Goal: Task Accomplishment & Management: Complete application form

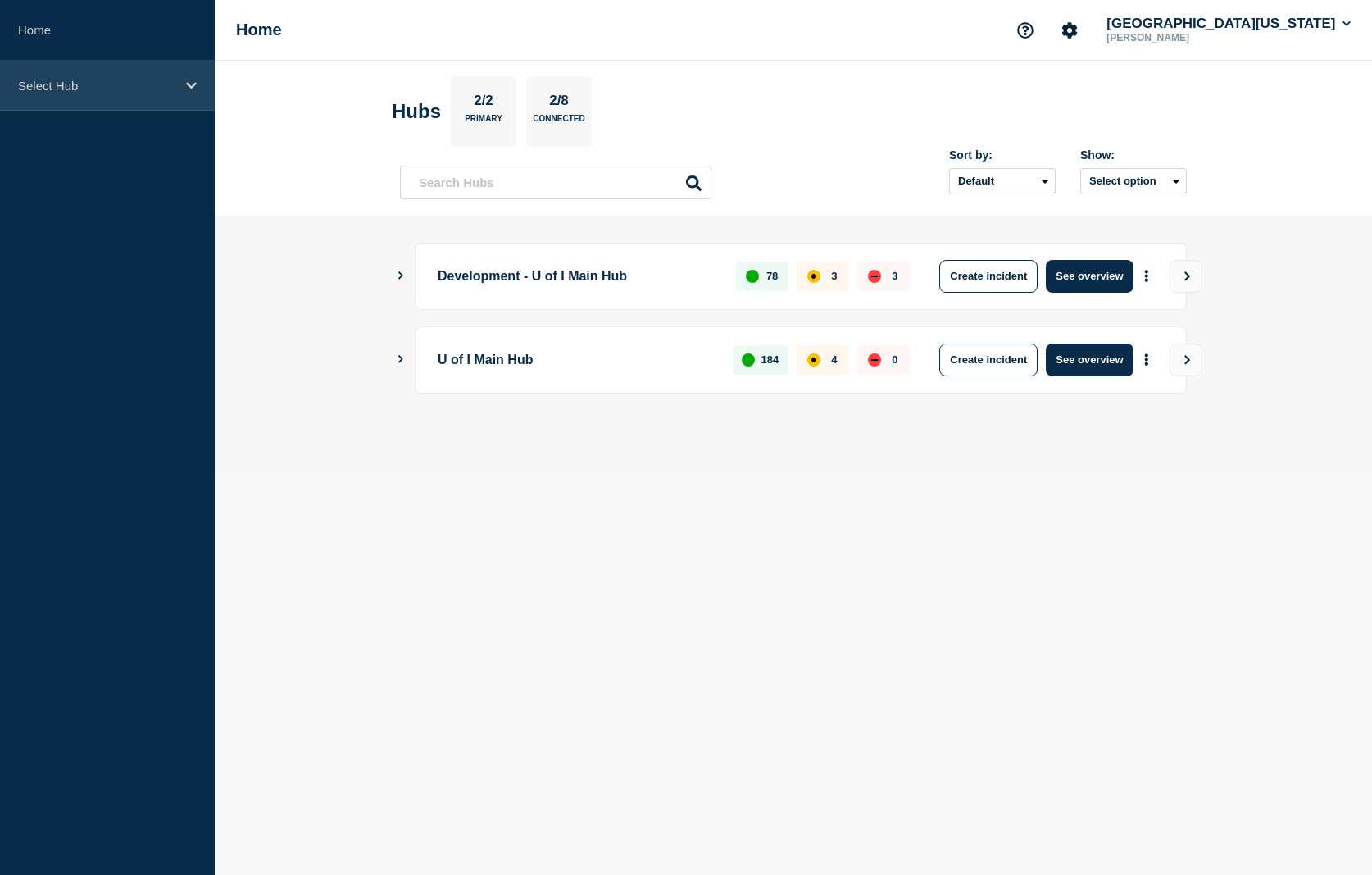
click at [170, 85] on p "Select Hub" at bounding box center [97, 85] width 158 height 14
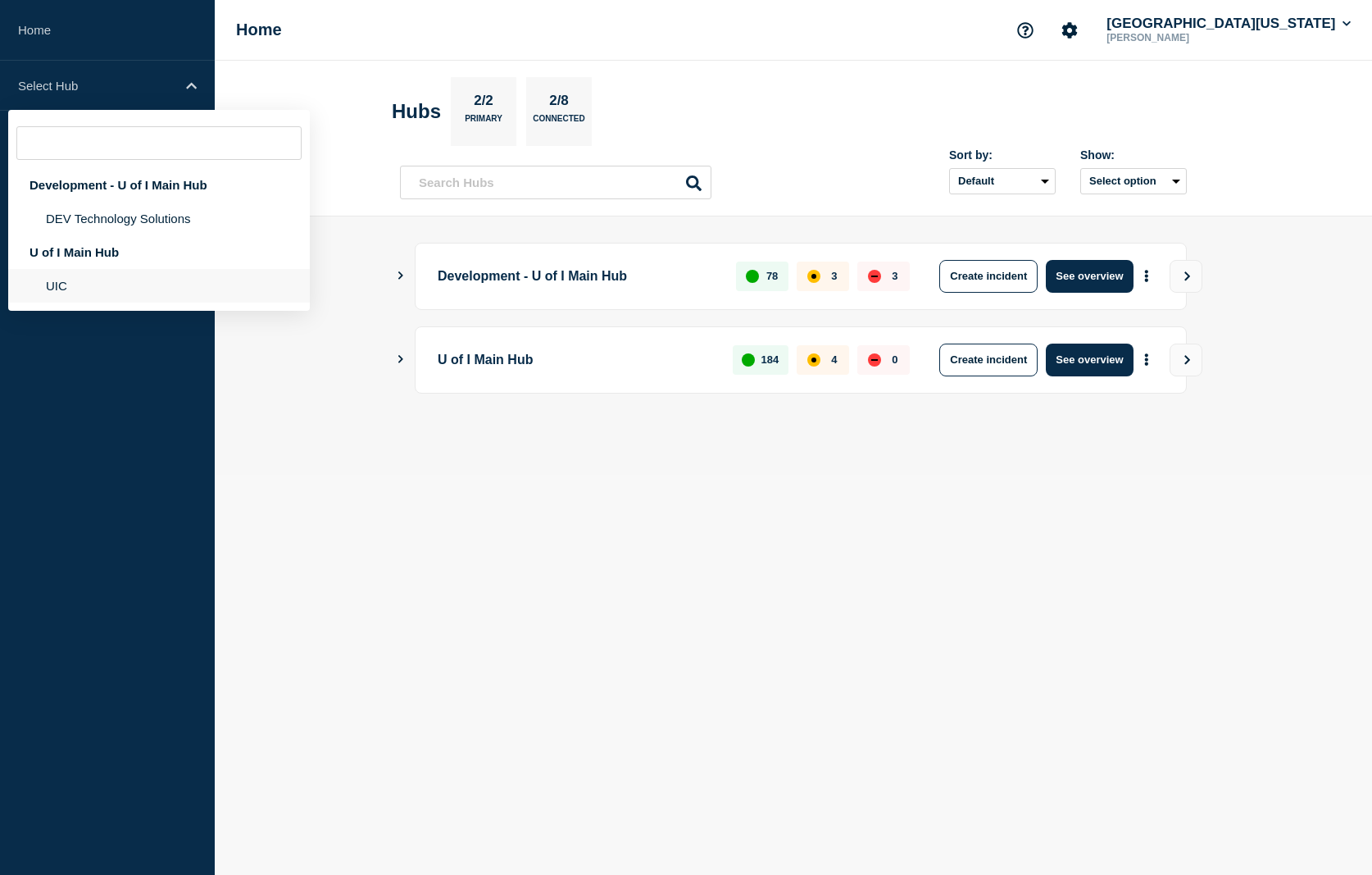
click at [91, 289] on li "UIC" at bounding box center [159, 286] width 301 height 33
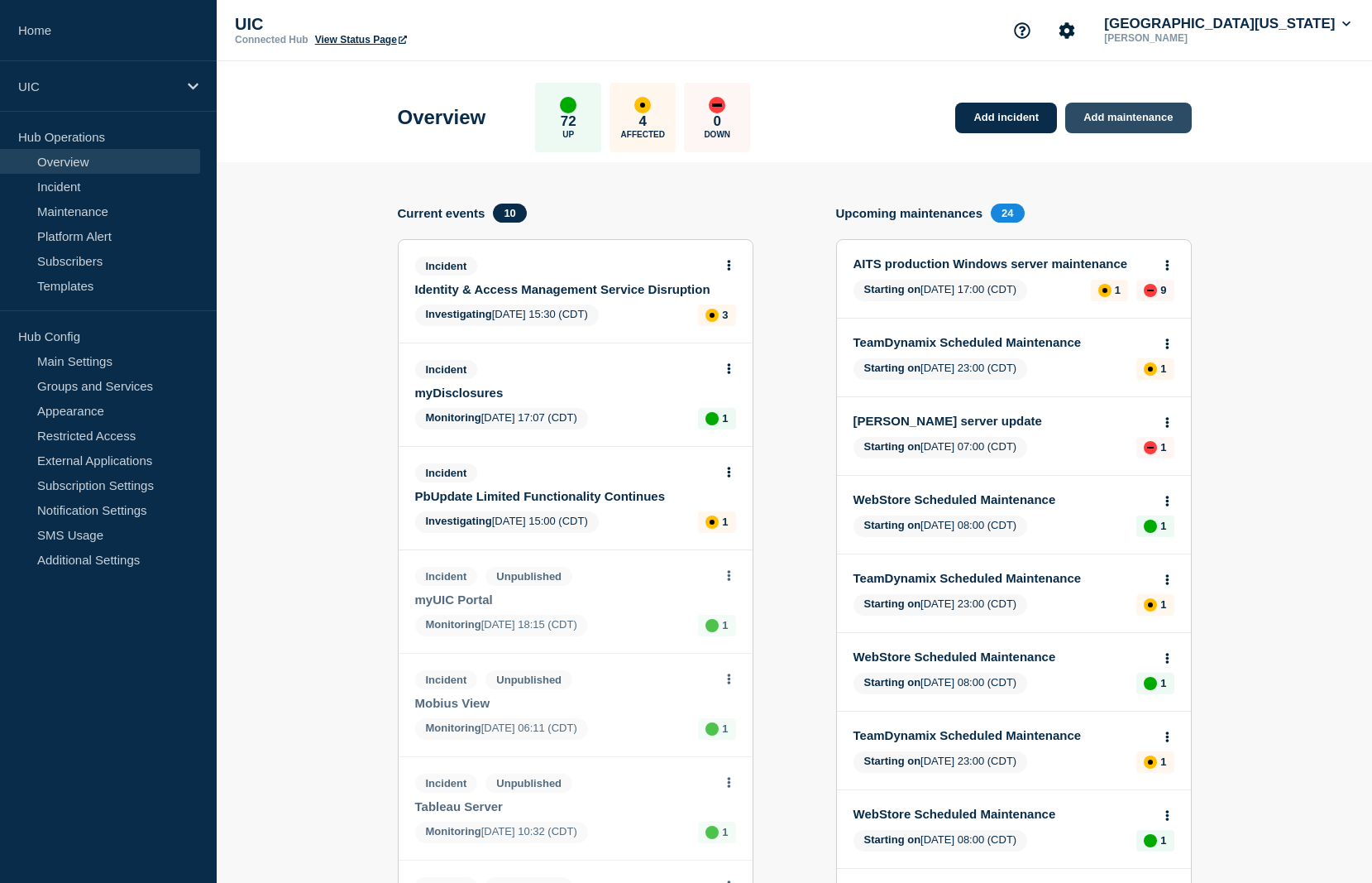
click at [1125, 128] on link "Add maintenance" at bounding box center [1128, 118] width 125 height 30
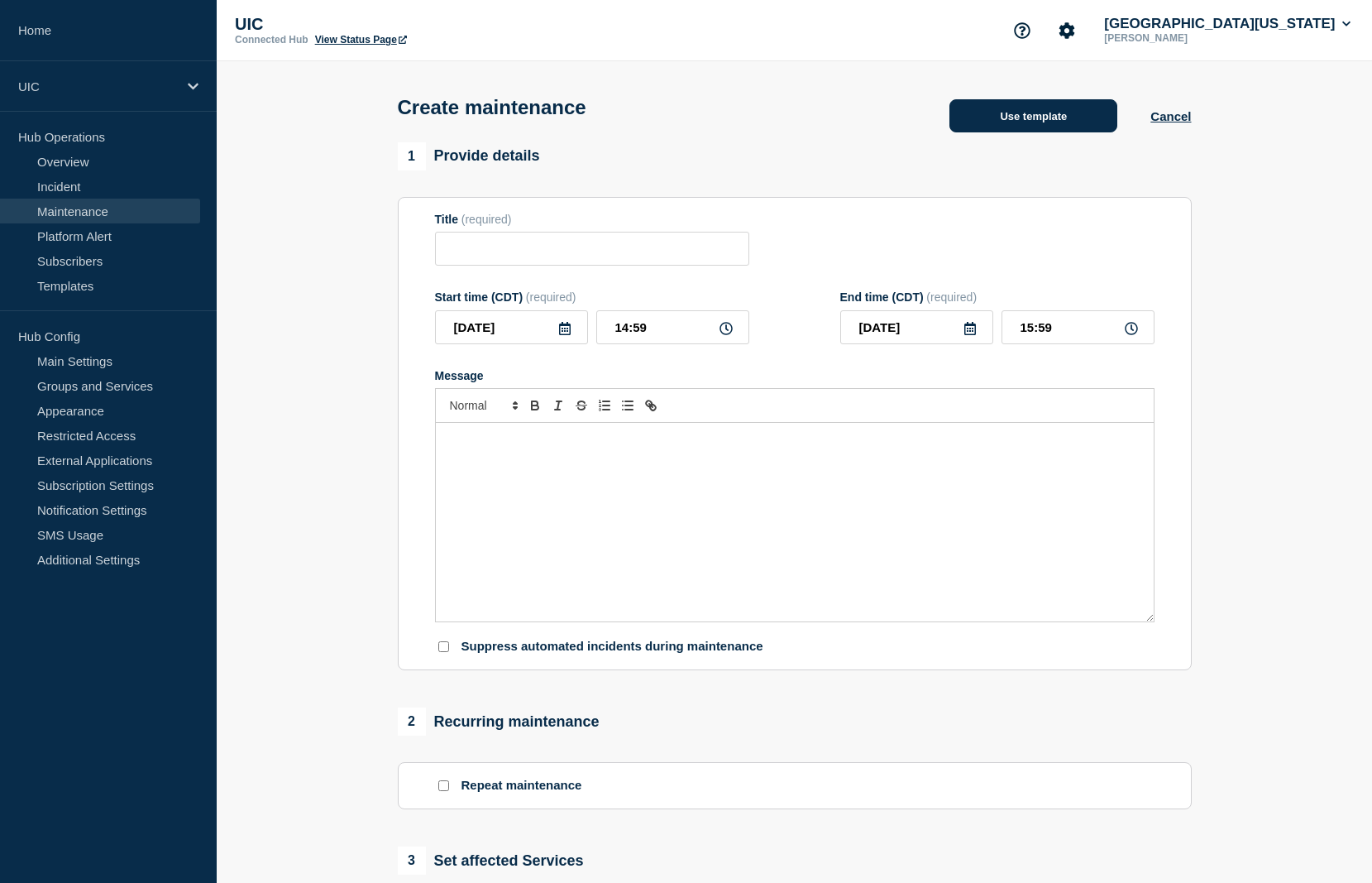
click at [1048, 127] on button "Use template" at bounding box center [1033, 115] width 168 height 33
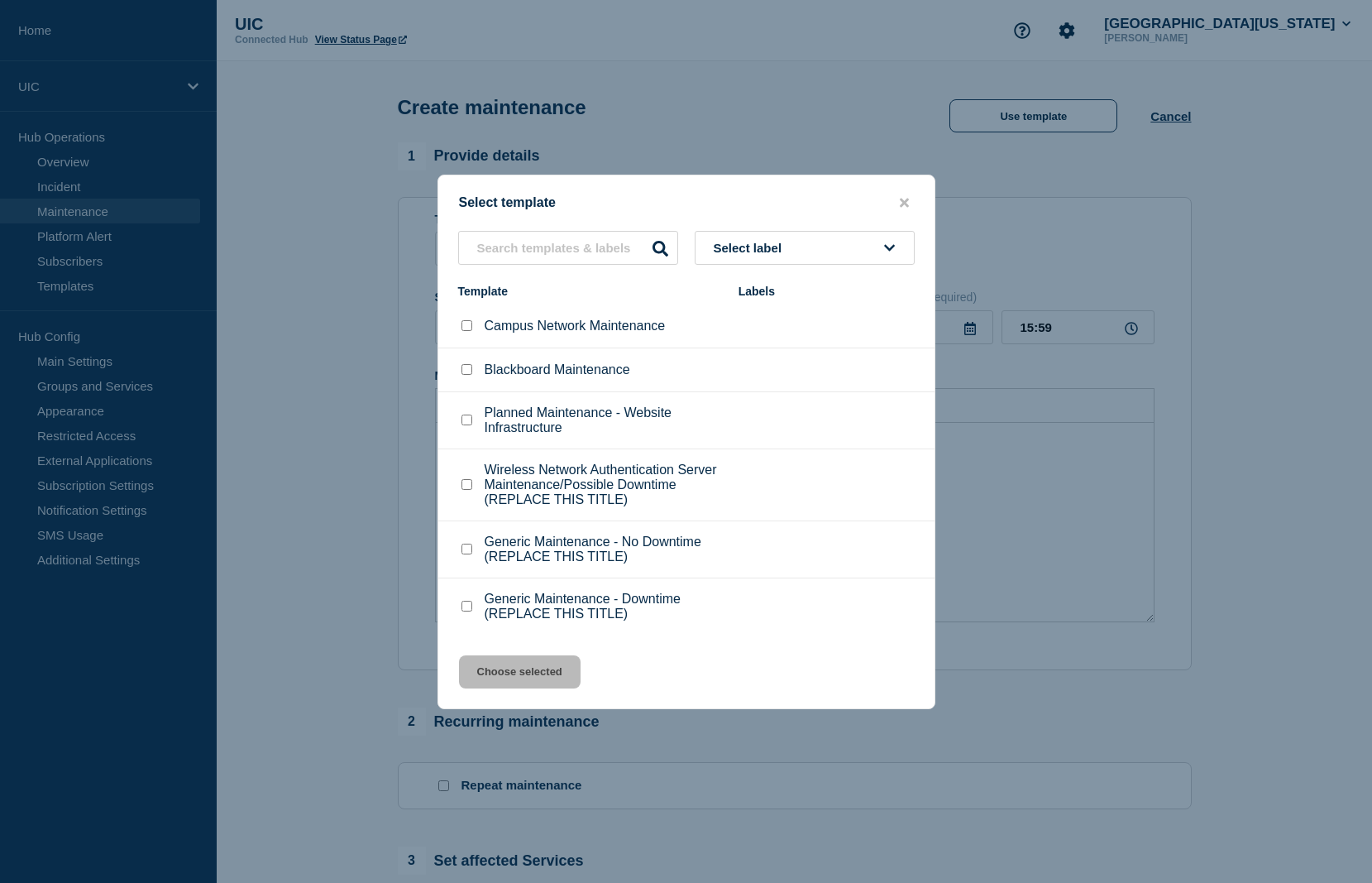
click at [464, 320] on input "Campus Network Maintenance checkbox" at bounding box center [467, 325] width 11 height 11
checkbox input "true"
click at [497, 688] on button "Choose selected" at bounding box center [520, 672] width 121 height 33
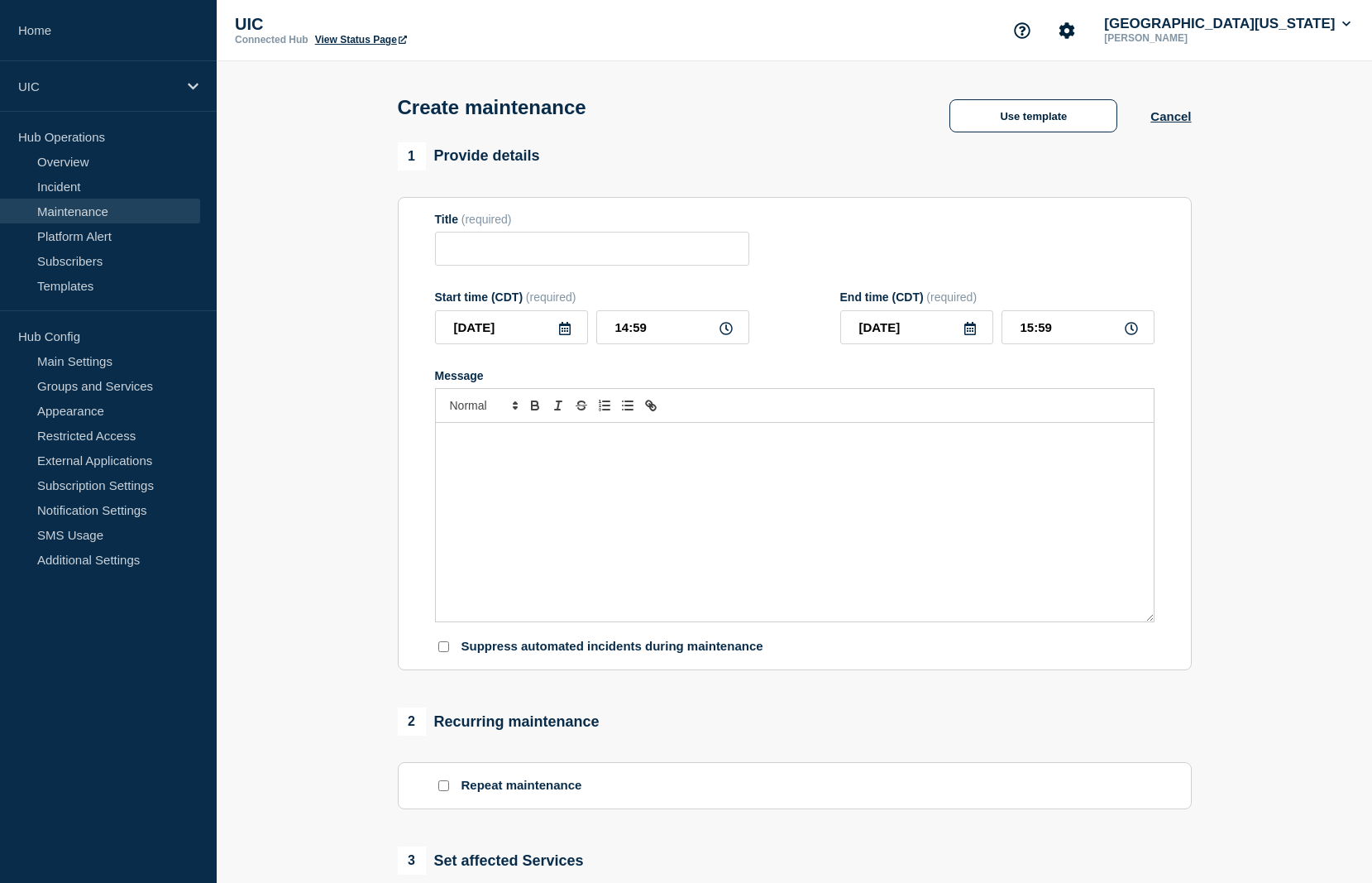
type input "Campus Network Maintenance"
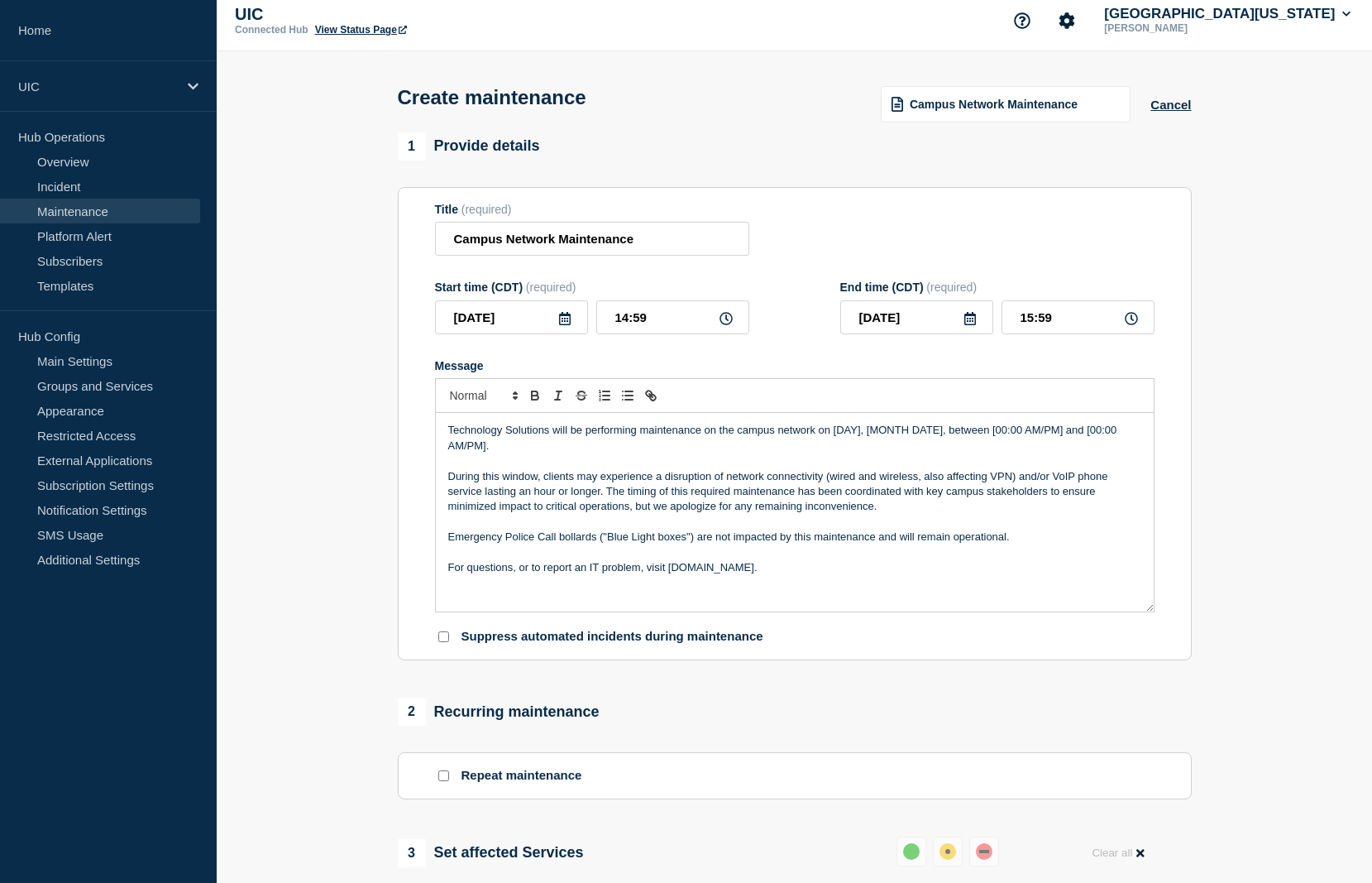
scroll to position [12, 0]
click at [1033, 110] on span "Campus Network Maintenance" at bounding box center [993, 103] width 168 height 13
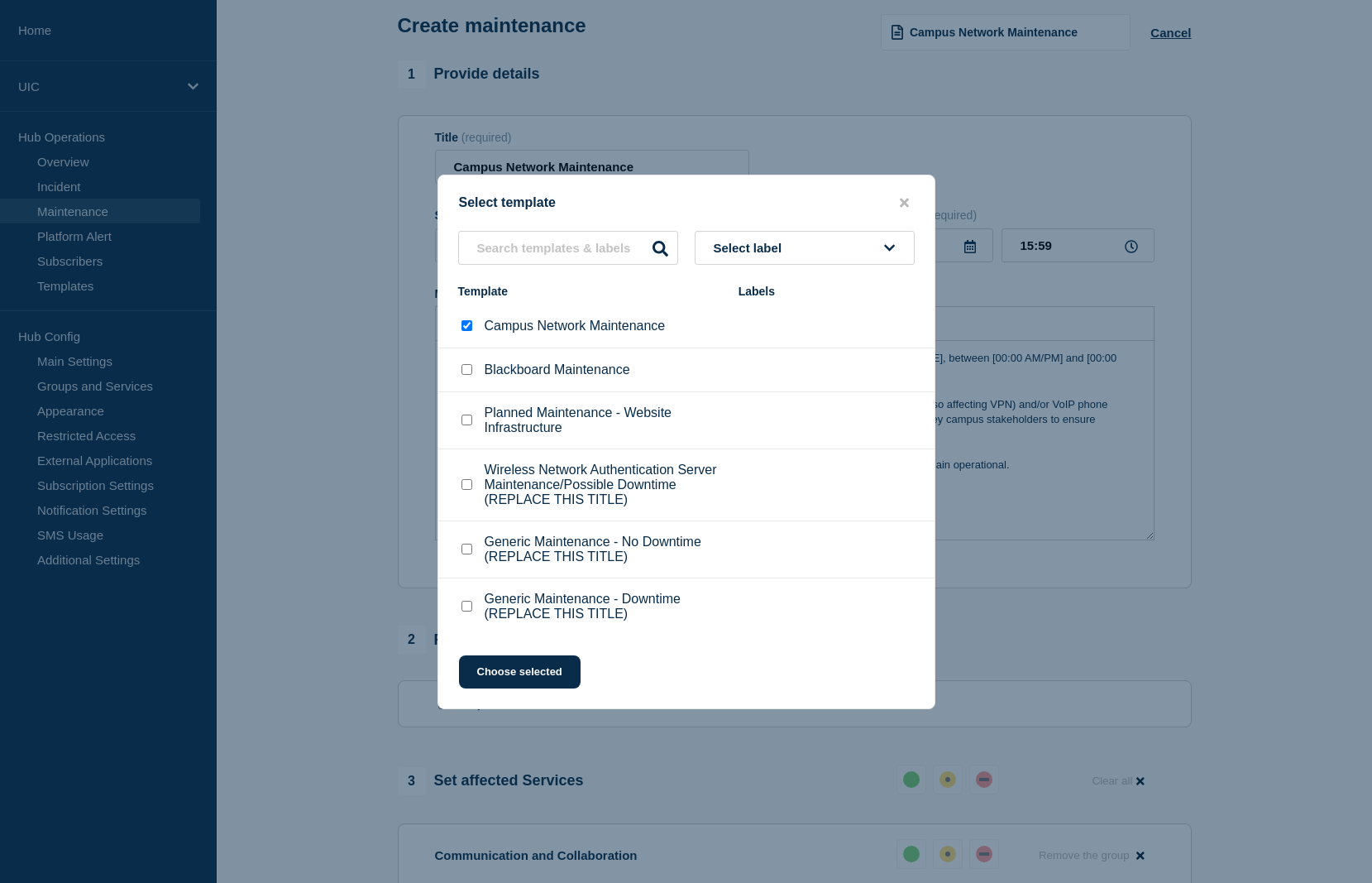
scroll to position [86, 0]
click at [462, 481] on input "Wireless Network Authentication Server Maintenance/Possible Downtime (REPLACE T…" at bounding box center [467, 484] width 11 height 11
checkbox input "true"
checkbox input "false"
click at [494, 682] on button "Choose selected" at bounding box center [520, 672] width 121 height 33
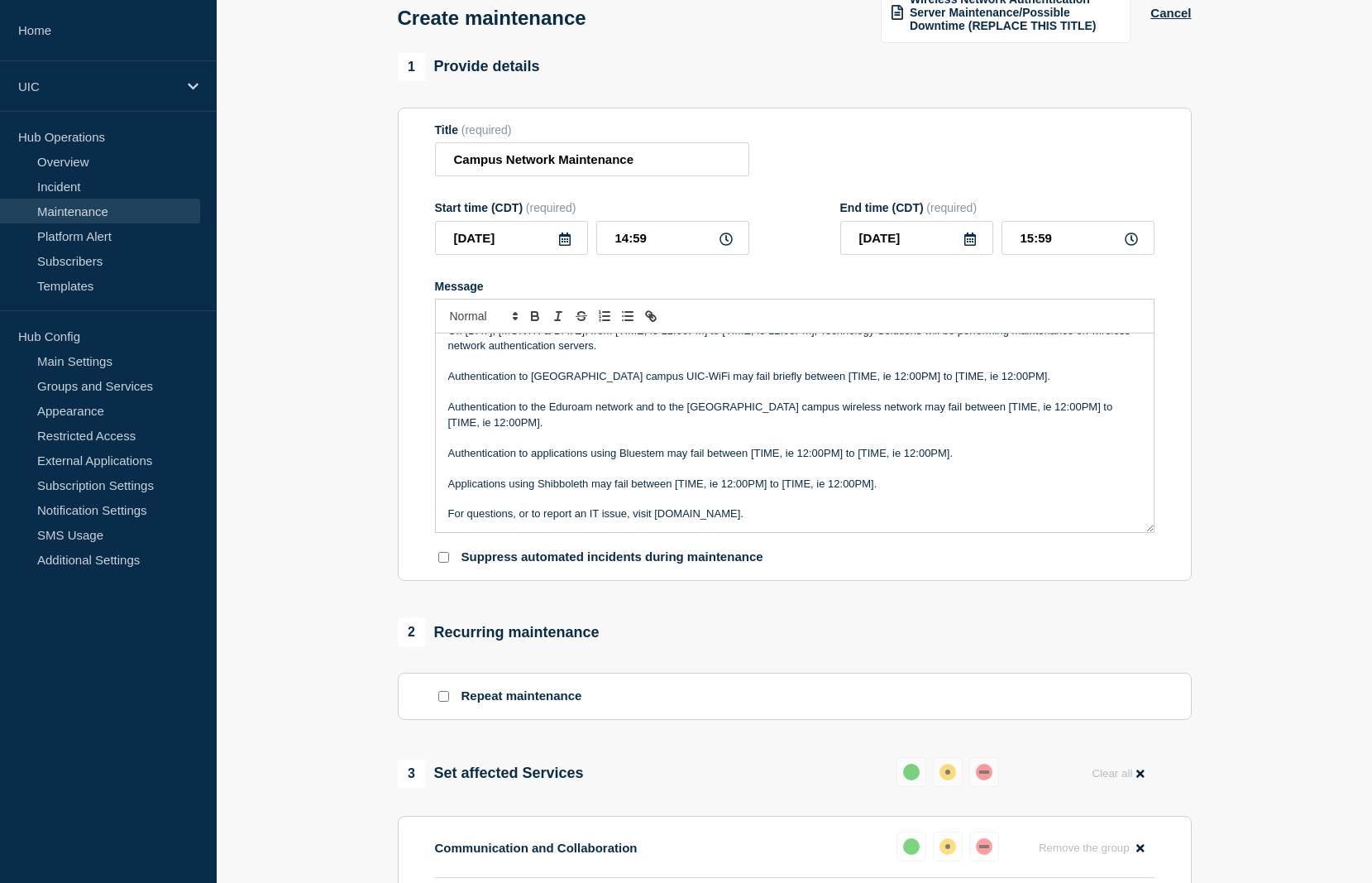
scroll to position [0, 0]
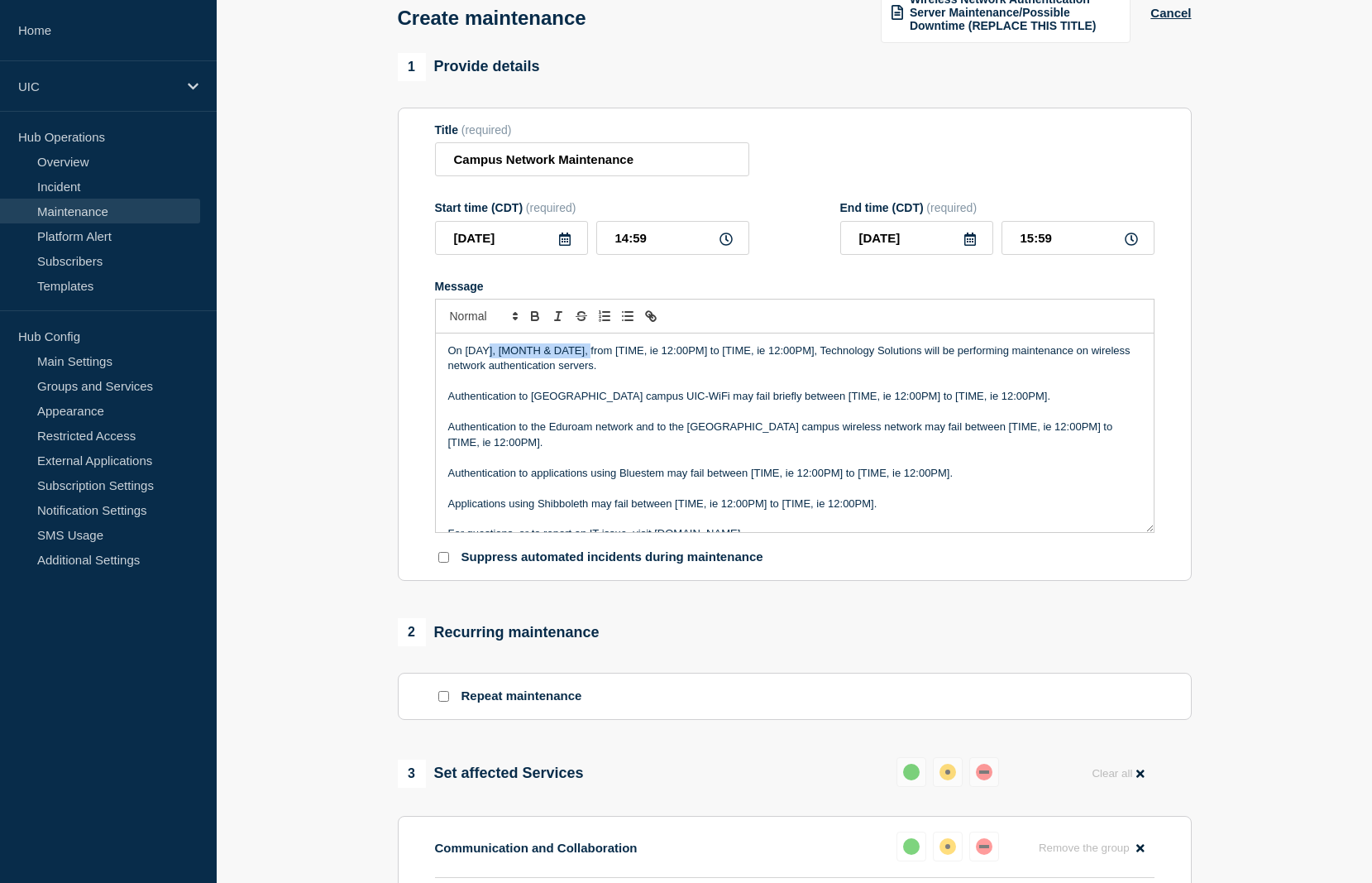
drag, startPoint x: 590, startPoint y: 373, endPoint x: 489, endPoint y: 370, distance: 101.0
click at [489, 371] on p "On [DAY], [MONTH & DATE], from [TIME, ie 12:00PM] to [TIME, ie 12:00PM], Techno…" at bounding box center [794, 358] width 693 height 30
drag, startPoint x: 802, startPoint y: 376, endPoint x: 602, endPoint y: 367, distance: 200.2
click at [601, 367] on p "[DATE][DATE] from [TIME, ie 12:00PM] to [TIME, ie 12:00PM], Technology Solution…" at bounding box center [794, 358] width 693 height 30
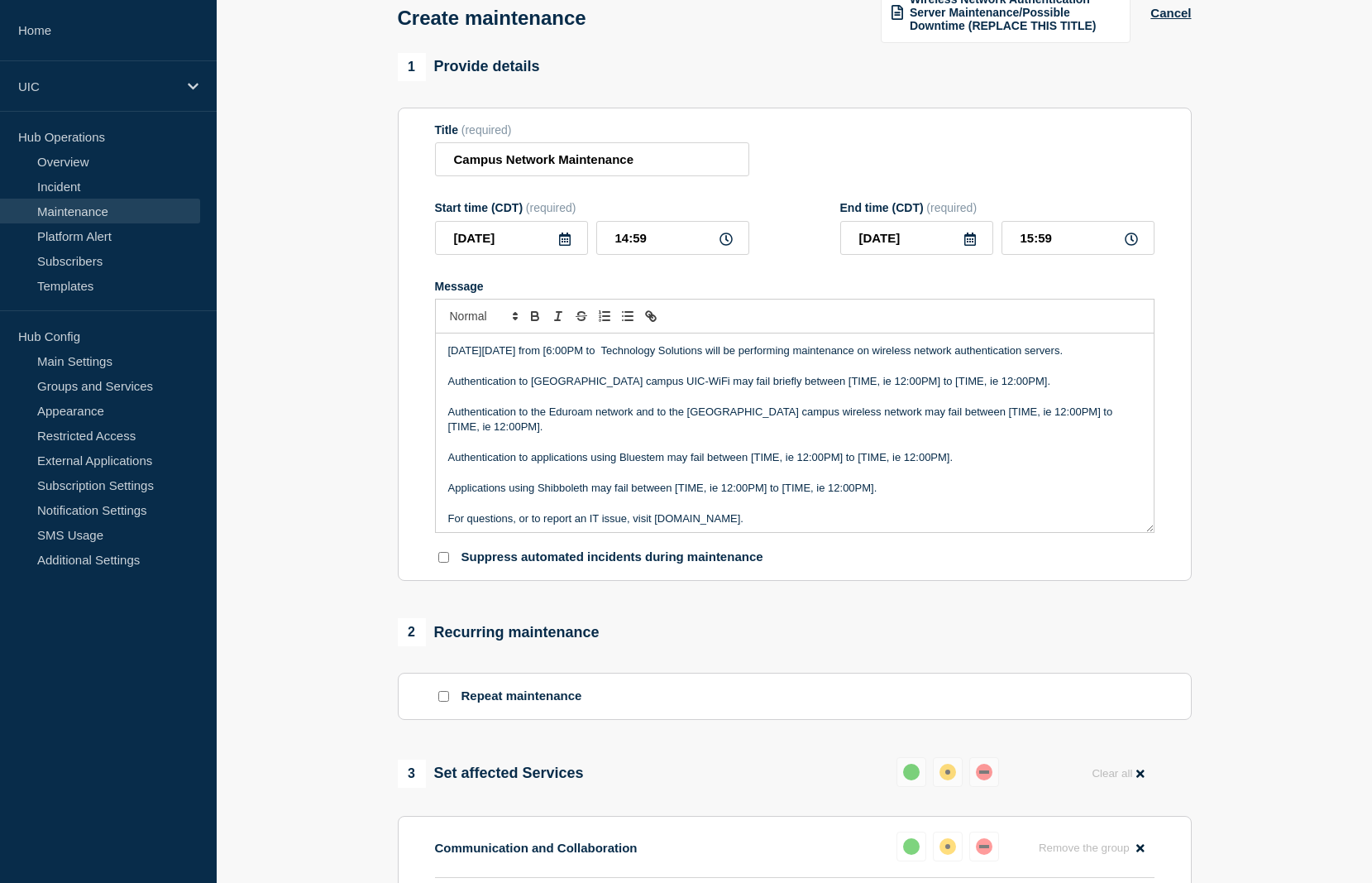
click at [602, 358] on p "[DATE][DATE] from [6:00PM to Technology Solutions will be performing maintenanc…" at bounding box center [794, 351] width 693 height 15
click at [647, 358] on p "[DATE][DATE] from 6:00PM to Technology Solutions will be performing maintenance…" at bounding box center [794, 351] width 693 height 15
click at [793, 358] on p "[DATE][DATE] 6:00PM to 11:59PM, Technology Solutions will be performing mainten…" at bounding box center [794, 351] width 693 height 15
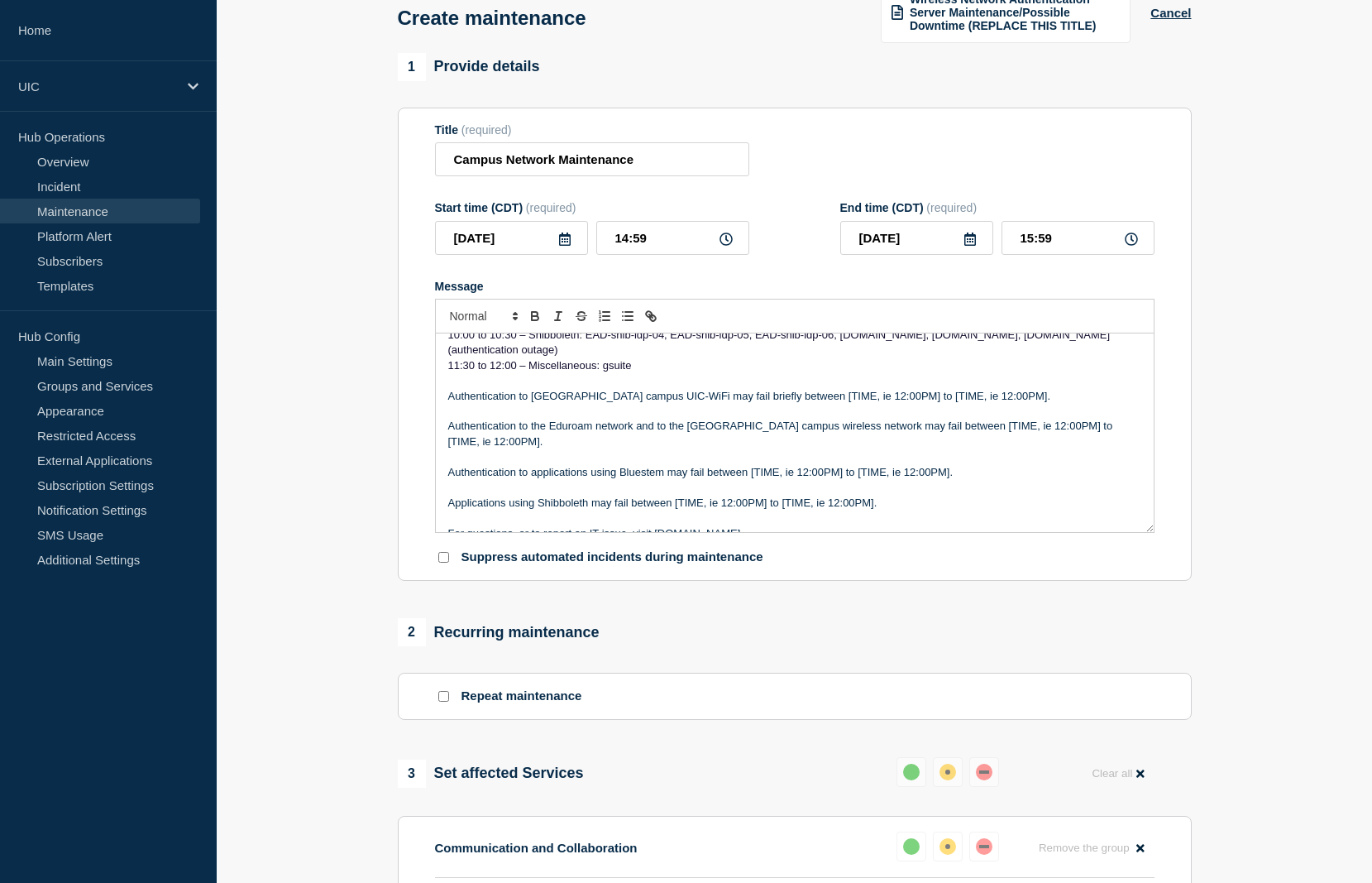
scroll to position [142, 0]
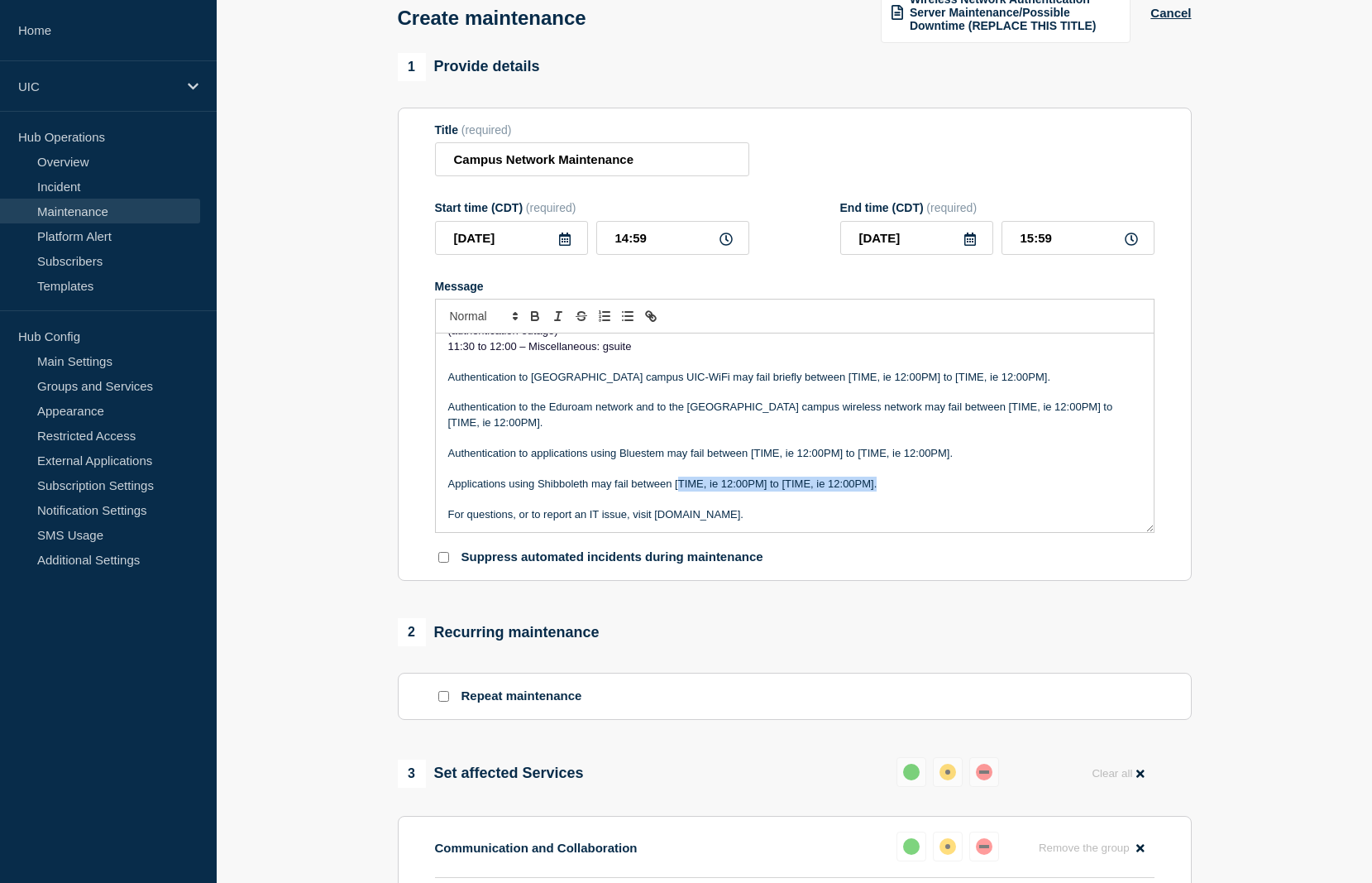
drag, startPoint x: 677, startPoint y: 510, endPoint x: 933, endPoint y: 502, distance: 256.1
click at [933, 491] on p "Applications using Shibboleth may fail between [TIME, ie 12:00PM] to [TIME, ie …" at bounding box center [794, 484] width 693 height 15
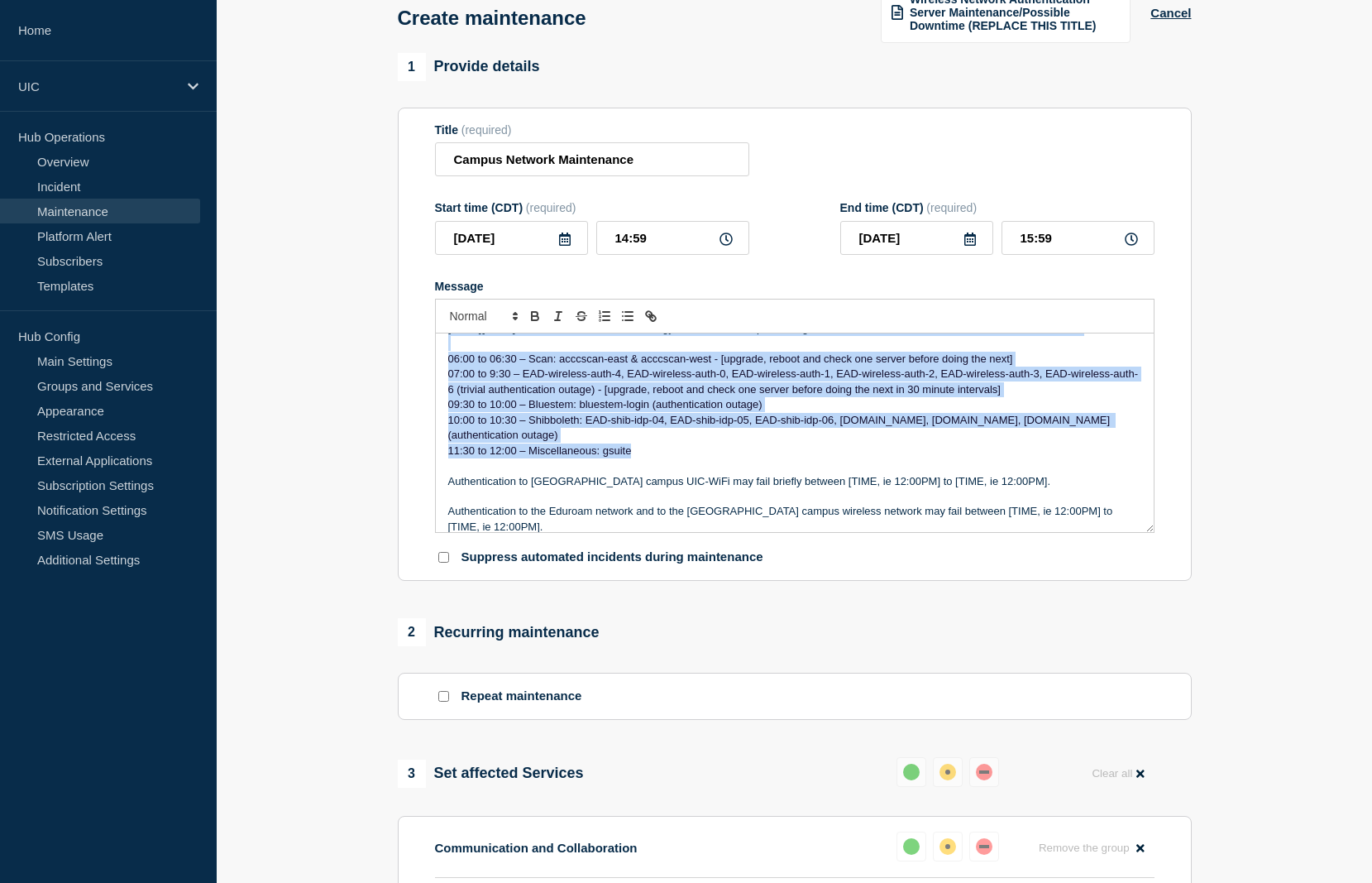
scroll to position [0, 0]
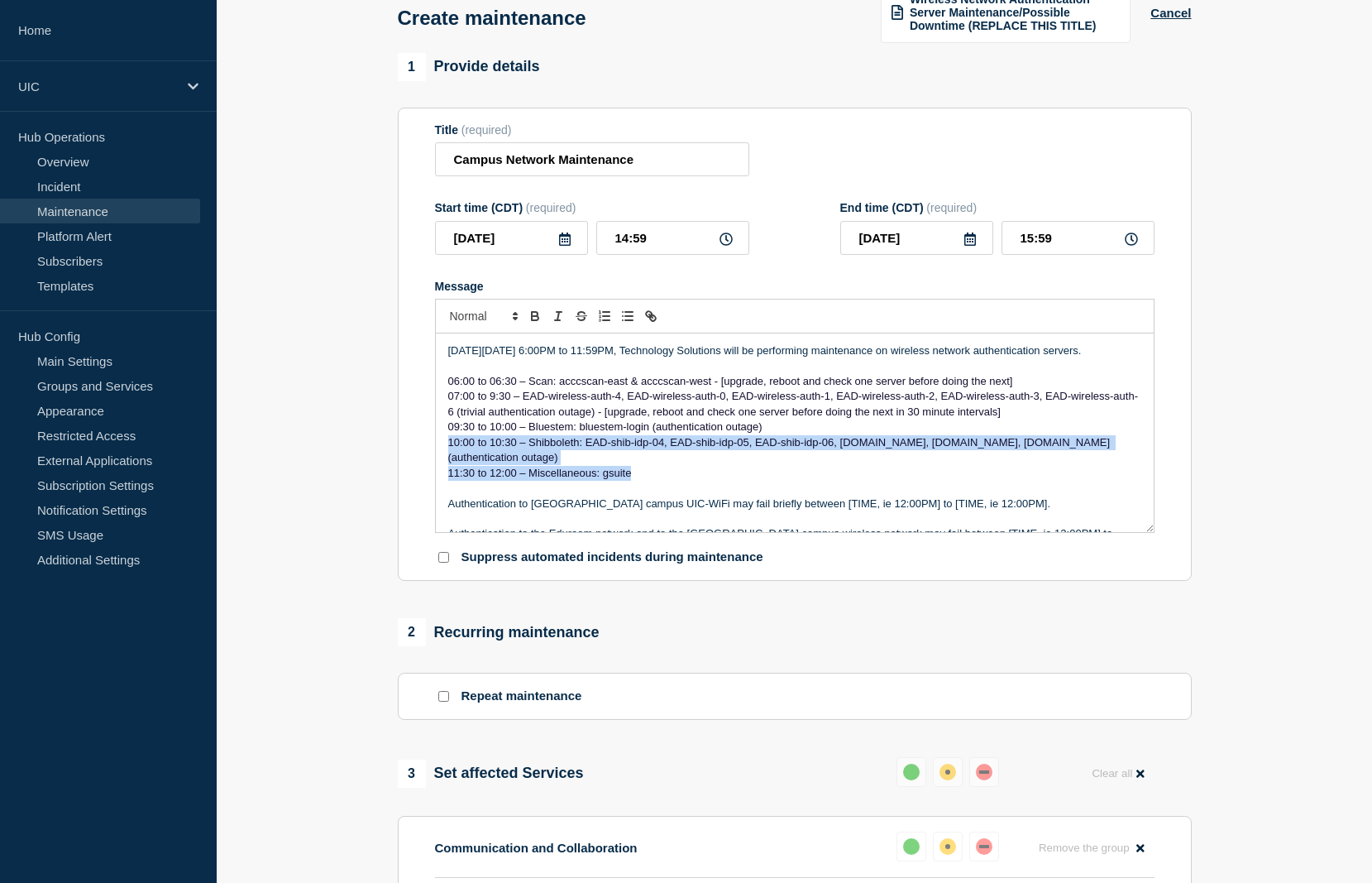
drag, startPoint x: 648, startPoint y: 394, endPoint x: 433, endPoint y: 474, distance: 229.4
click at [433, 474] on section "Title (required) Campus Network Maintenance Start time (CDT) (required) [DATE] …" at bounding box center [794, 345] width 794 height 474
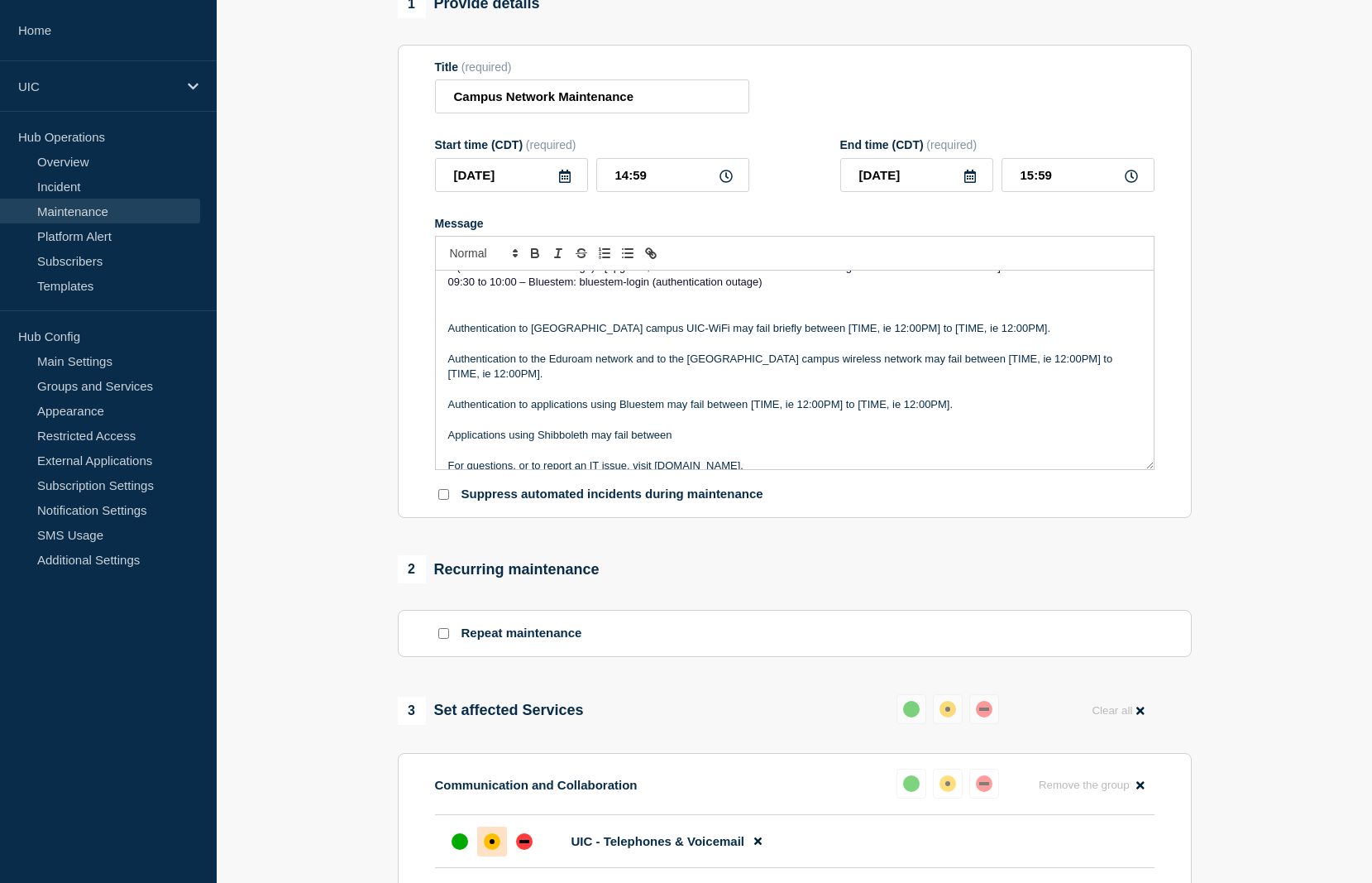
scroll to position [83, 0]
click at [669, 442] on p "Applications using Shibboleth may fail between" at bounding box center [794, 435] width 693 height 15
click at [721, 442] on p "Applications using Shibboleth may fail between 10:00PM-10:30PM." at bounding box center [794, 435] width 693 height 15
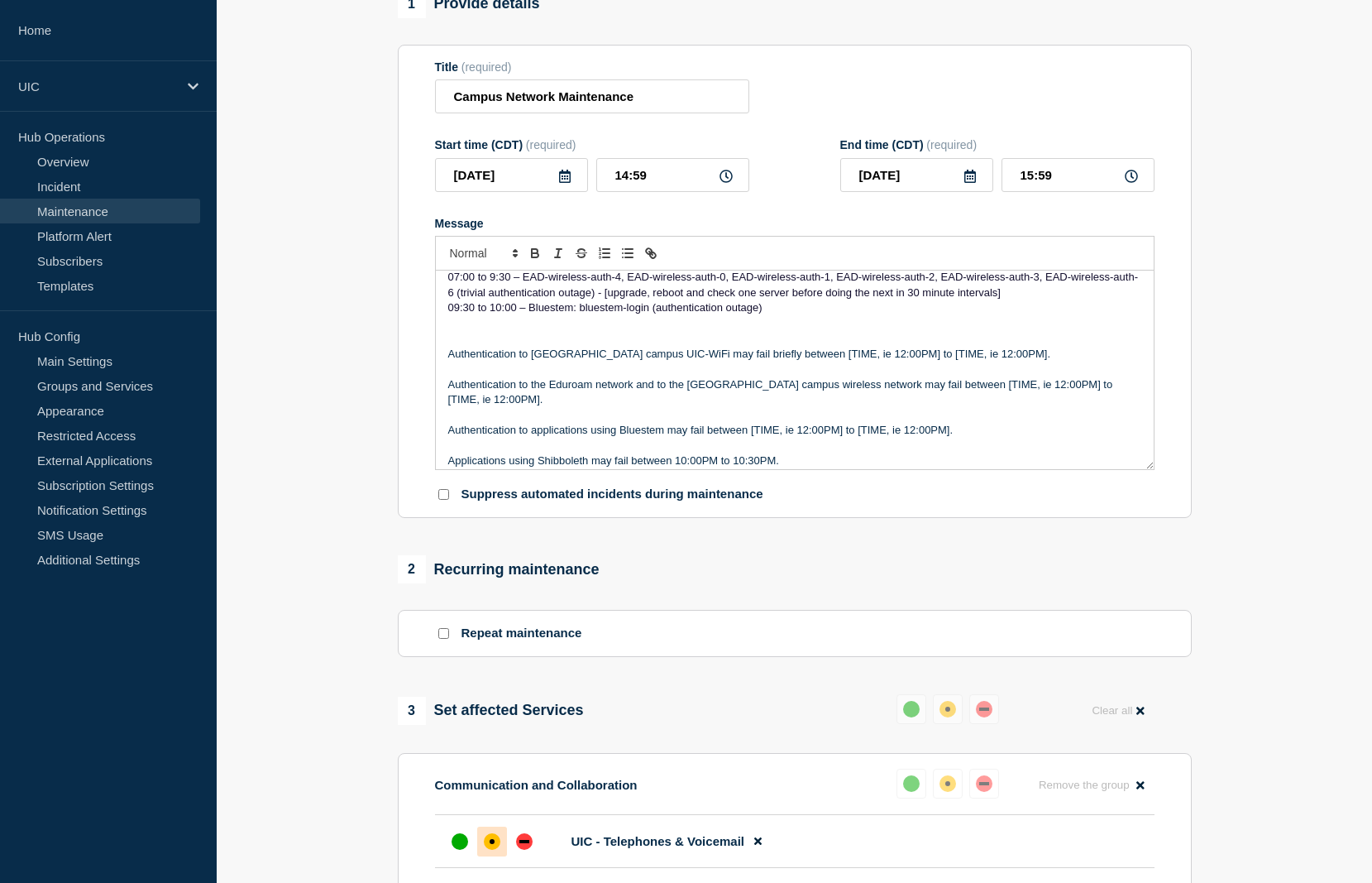
scroll to position [29, 0]
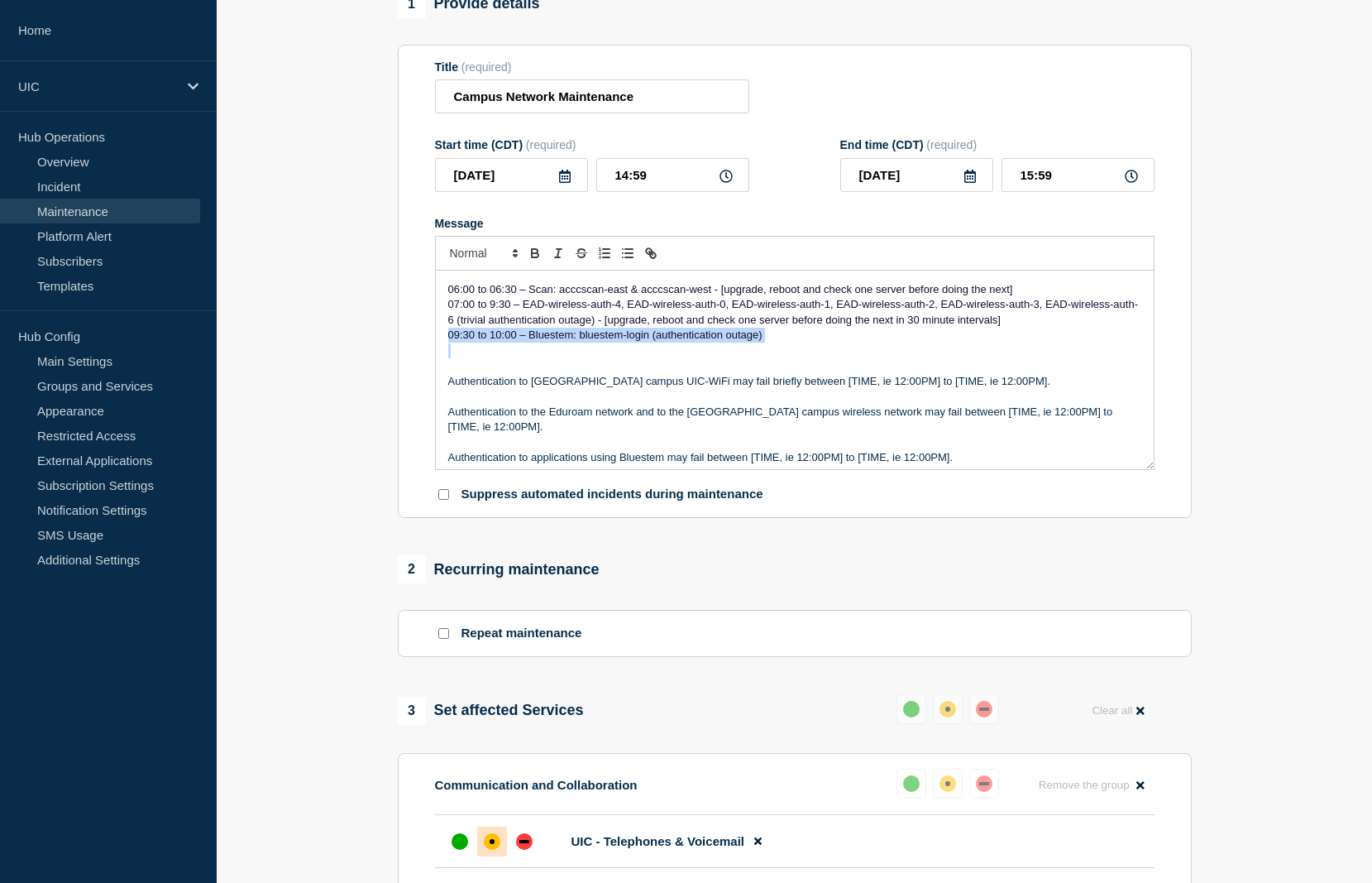
drag, startPoint x: 765, startPoint y: 387, endPoint x: 446, endPoint y: 367, distance: 319.6
click at [446, 367] on div "[DATE][DATE] 6:00PM to 11:59PM, Technology Solutions will be performing mainten…" at bounding box center [794, 370] width 718 height 199
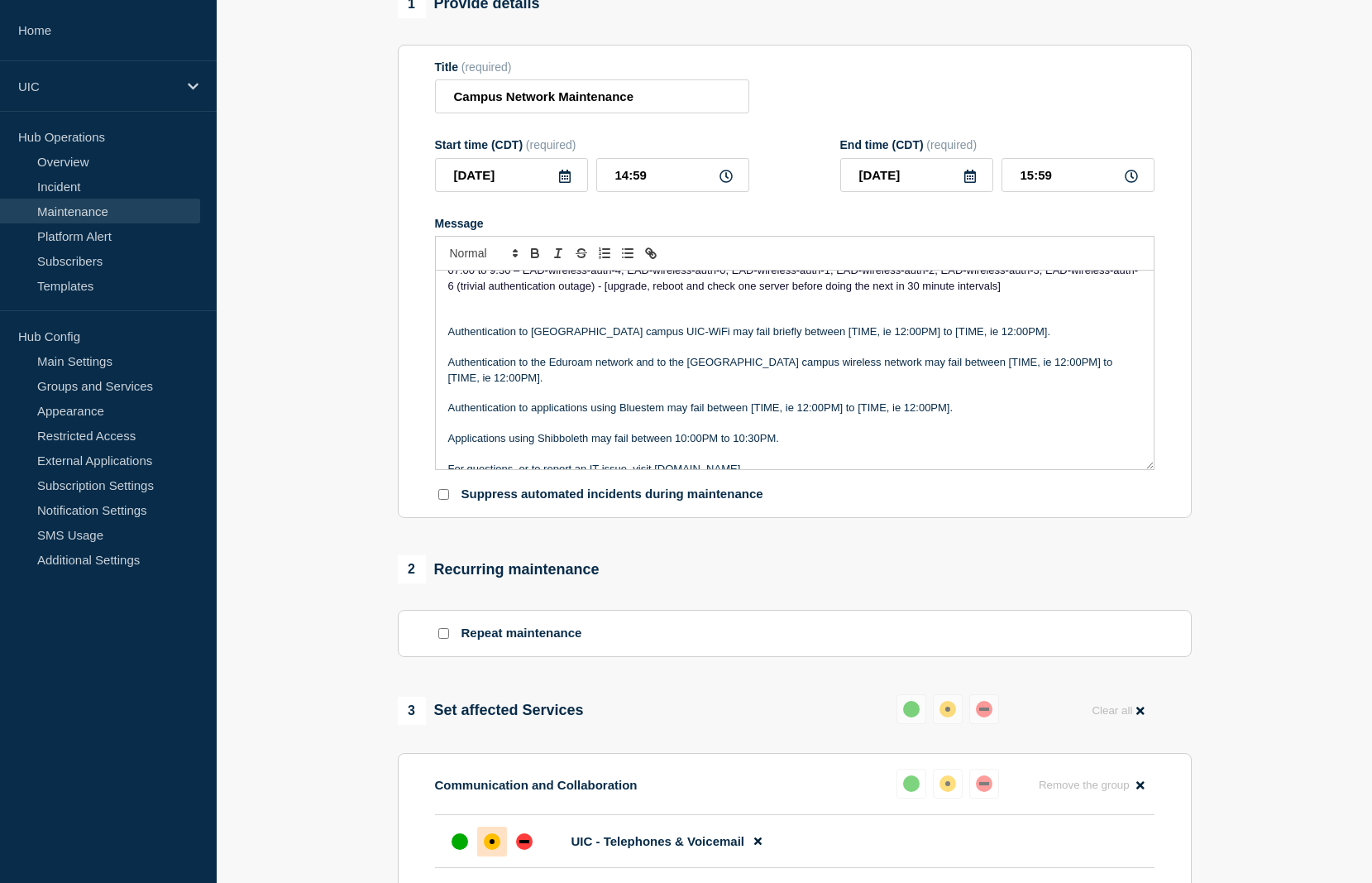
scroll to position [68, 0]
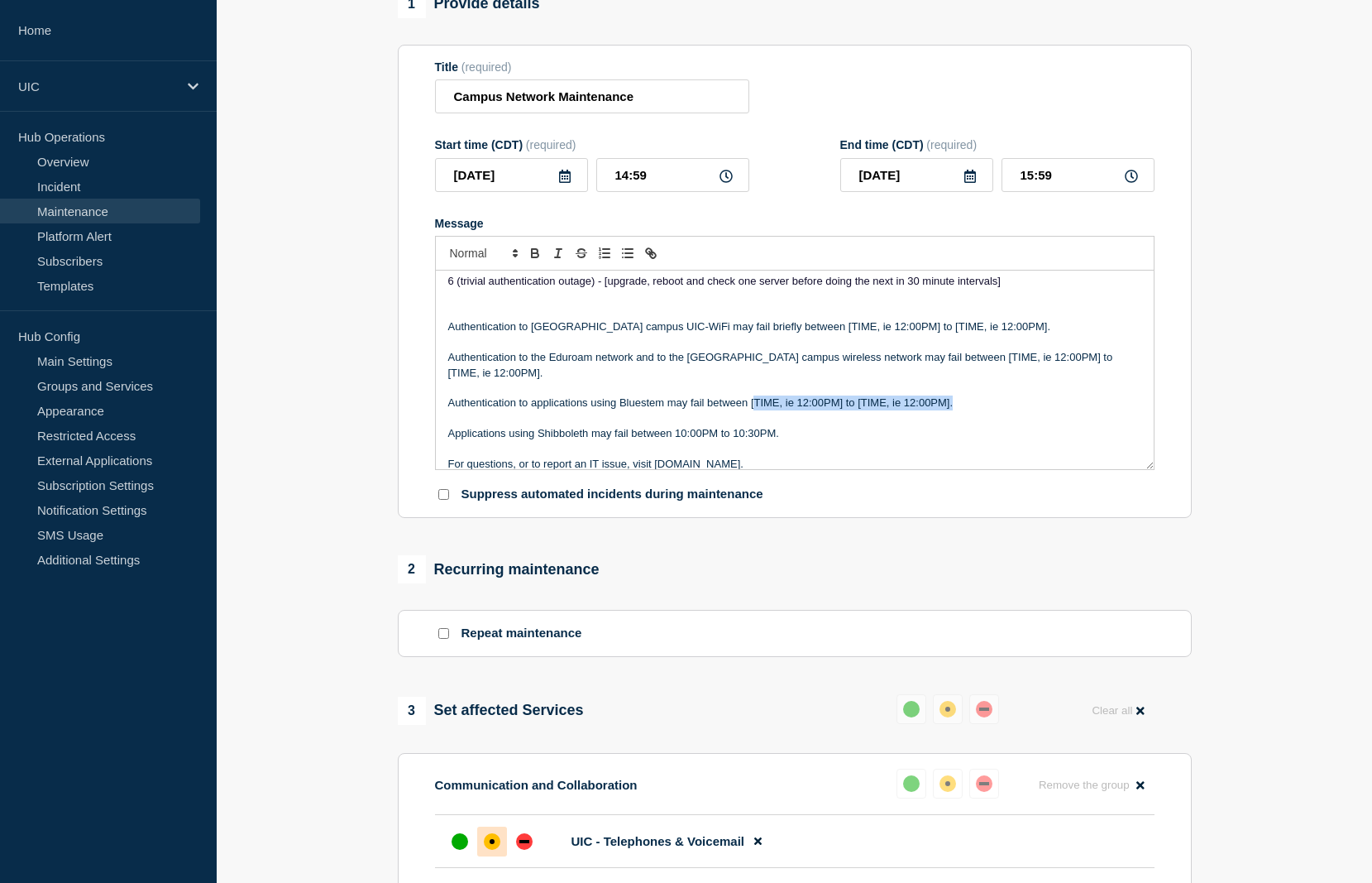
drag, startPoint x: 754, startPoint y: 437, endPoint x: 961, endPoint y: 433, distance: 207.0
click at [961, 410] on p "Authentication to applications using Bluestem may fail between [TIME, ie 12:00P…" at bounding box center [794, 403] width 693 height 15
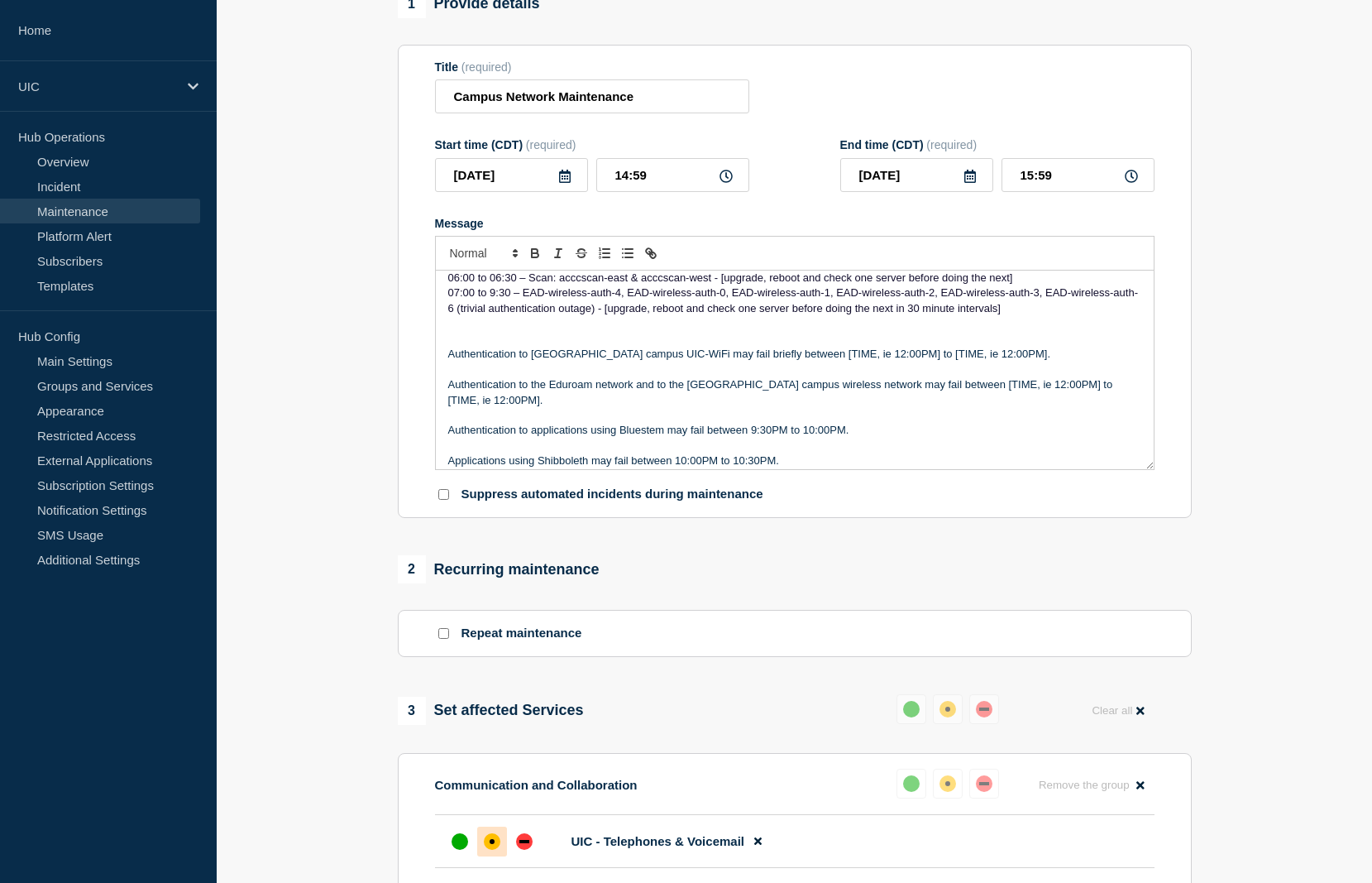
scroll to position [40, 0]
drag, startPoint x: 940, startPoint y: 417, endPoint x: 968, endPoint y: 435, distance: 33.3
click at [968, 409] on p "Authentication to the Eduroam network and to the [GEOGRAPHIC_DATA] campus wirel…" at bounding box center [794, 393] width 693 height 30
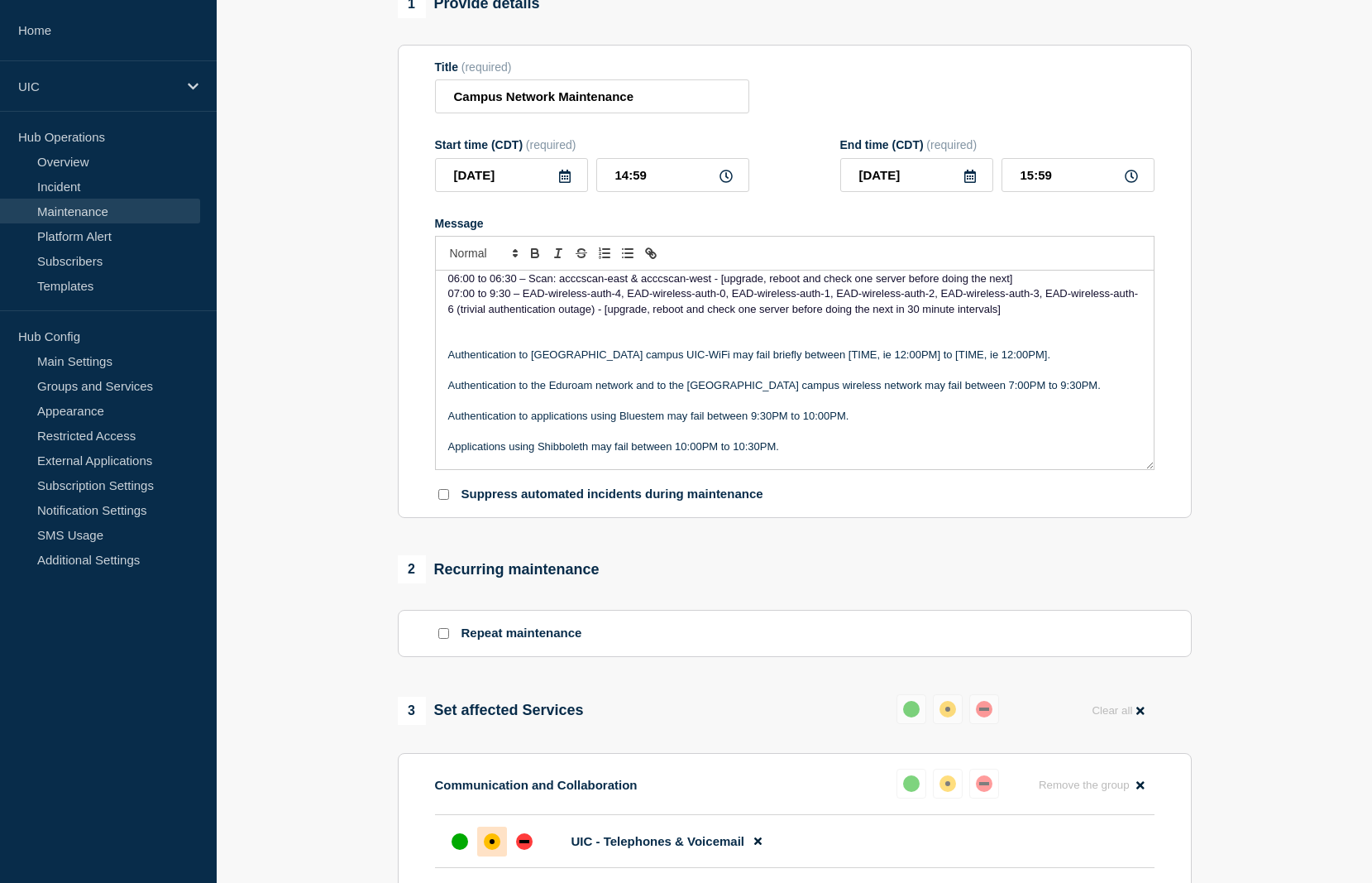
scroll to position [6, 0]
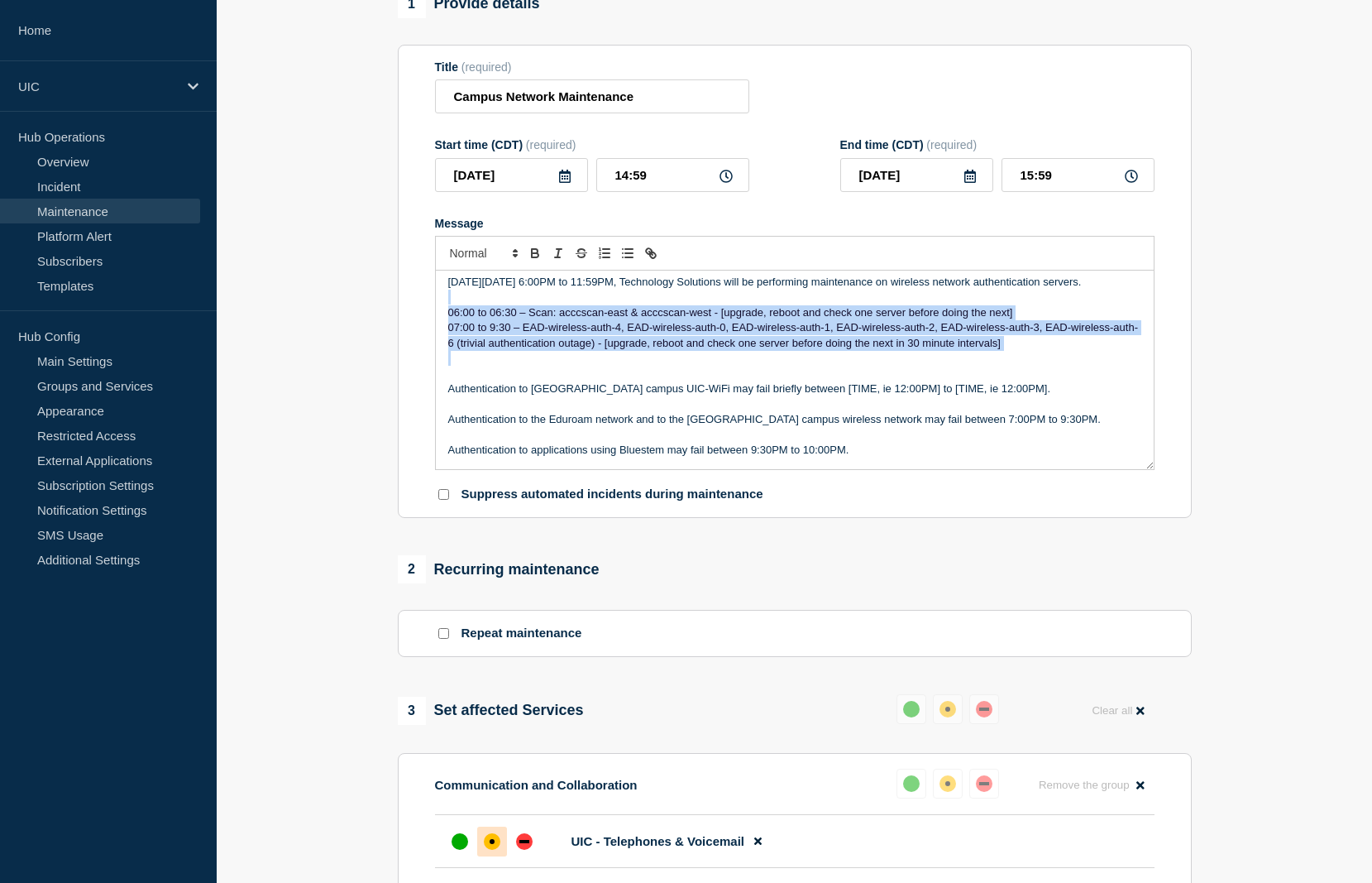
drag, startPoint x: 1006, startPoint y: 389, endPoint x: 424, endPoint y: 334, distance: 584.6
click at [424, 334] on section "Title (required) Campus Network Maintenance Start time (CDT) (required) [DATE] …" at bounding box center [794, 281] width 794 height 474
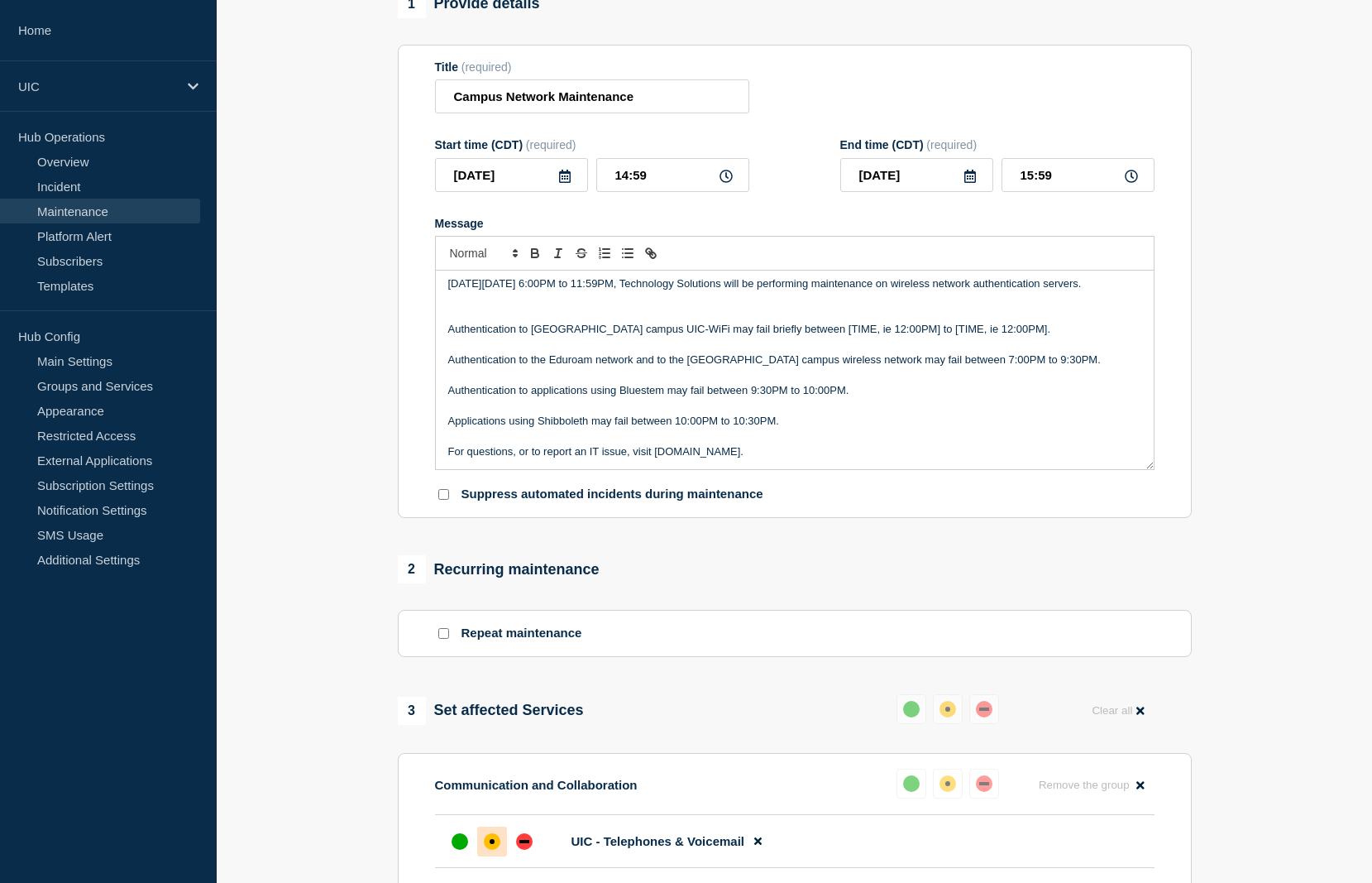
scroll to position [0, 0]
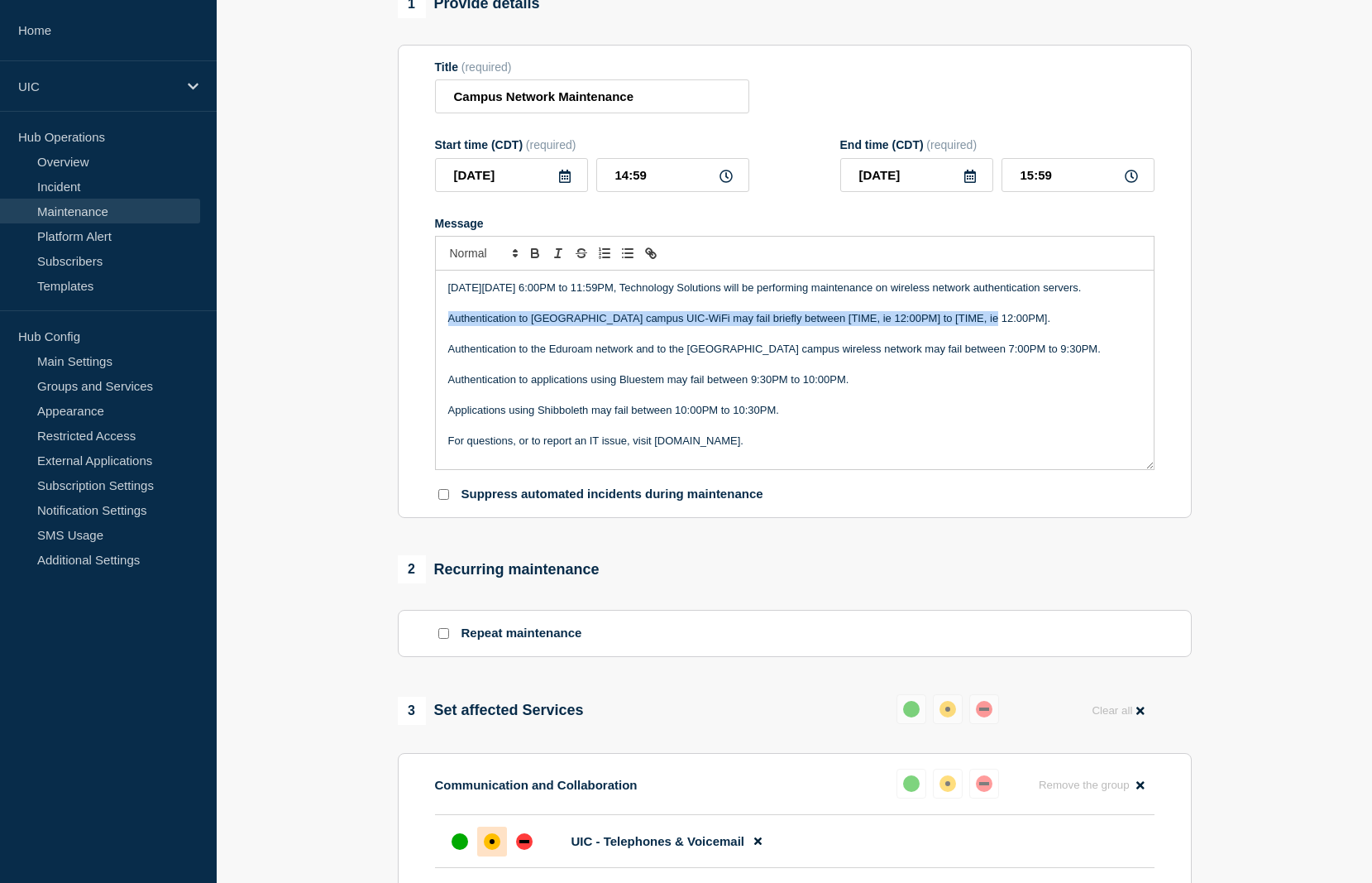
drag, startPoint x: 996, startPoint y: 348, endPoint x: 444, endPoint y: 352, distance: 552.0
click at [444, 352] on div "[DATE][DATE] 6:00PM to 11:59PM, Technology Solutions will be performing mainten…" at bounding box center [794, 370] width 718 height 199
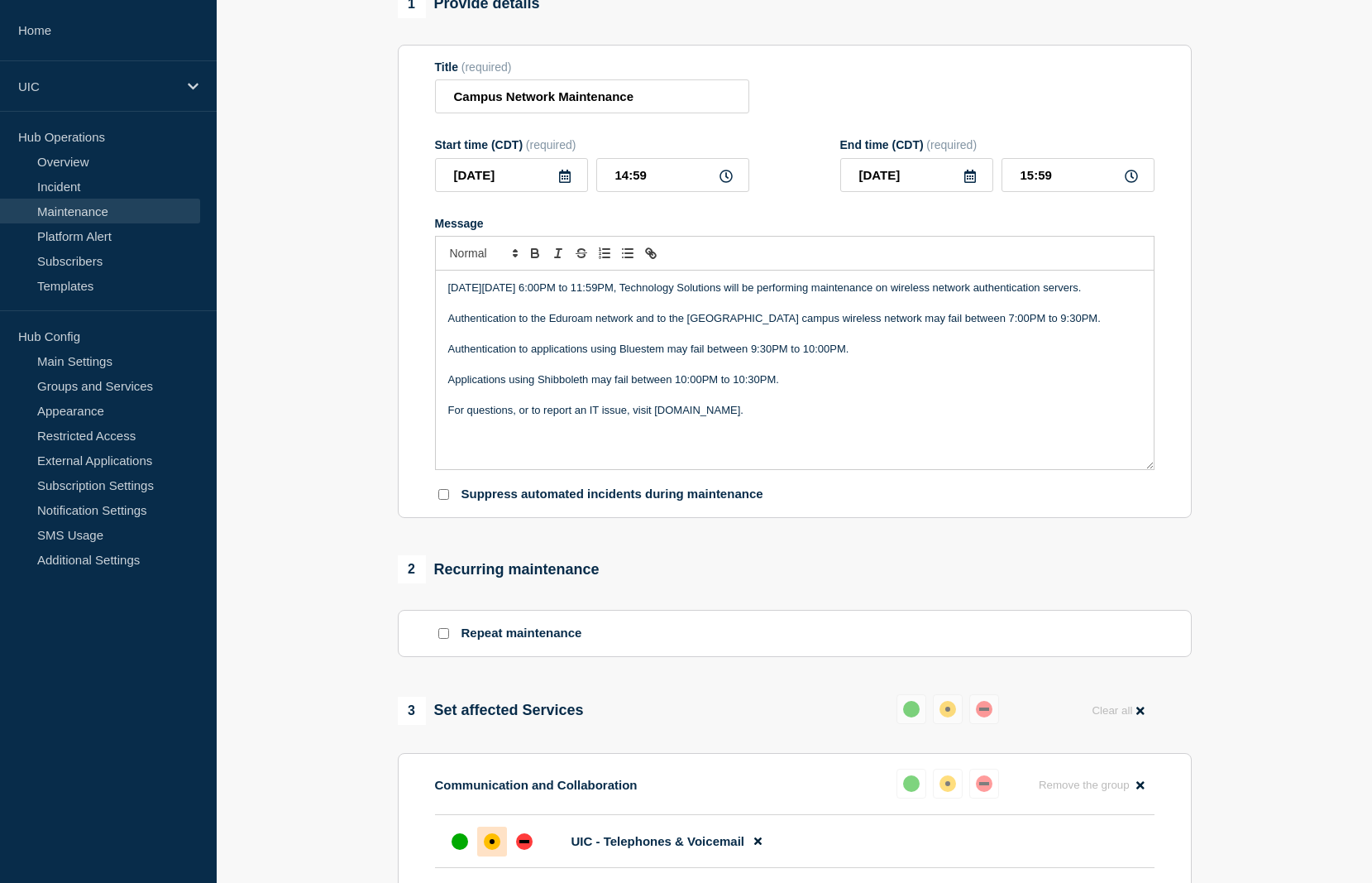
click at [719, 183] on icon at bounding box center [726, 176] width 13 height 13
click at [736, 187] on input "14:59" at bounding box center [673, 175] width 153 height 34
drag, startPoint x: 686, startPoint y: 197, endPoint x: 595, endPoint y: 144, distance: 105.3
click at [595, 149] on form "Title (required) Campus Network Maintenance Start time (CDT) (required) [DATE] …" at bounding box center [794, 281] width 719 height 442
type input "18:00"
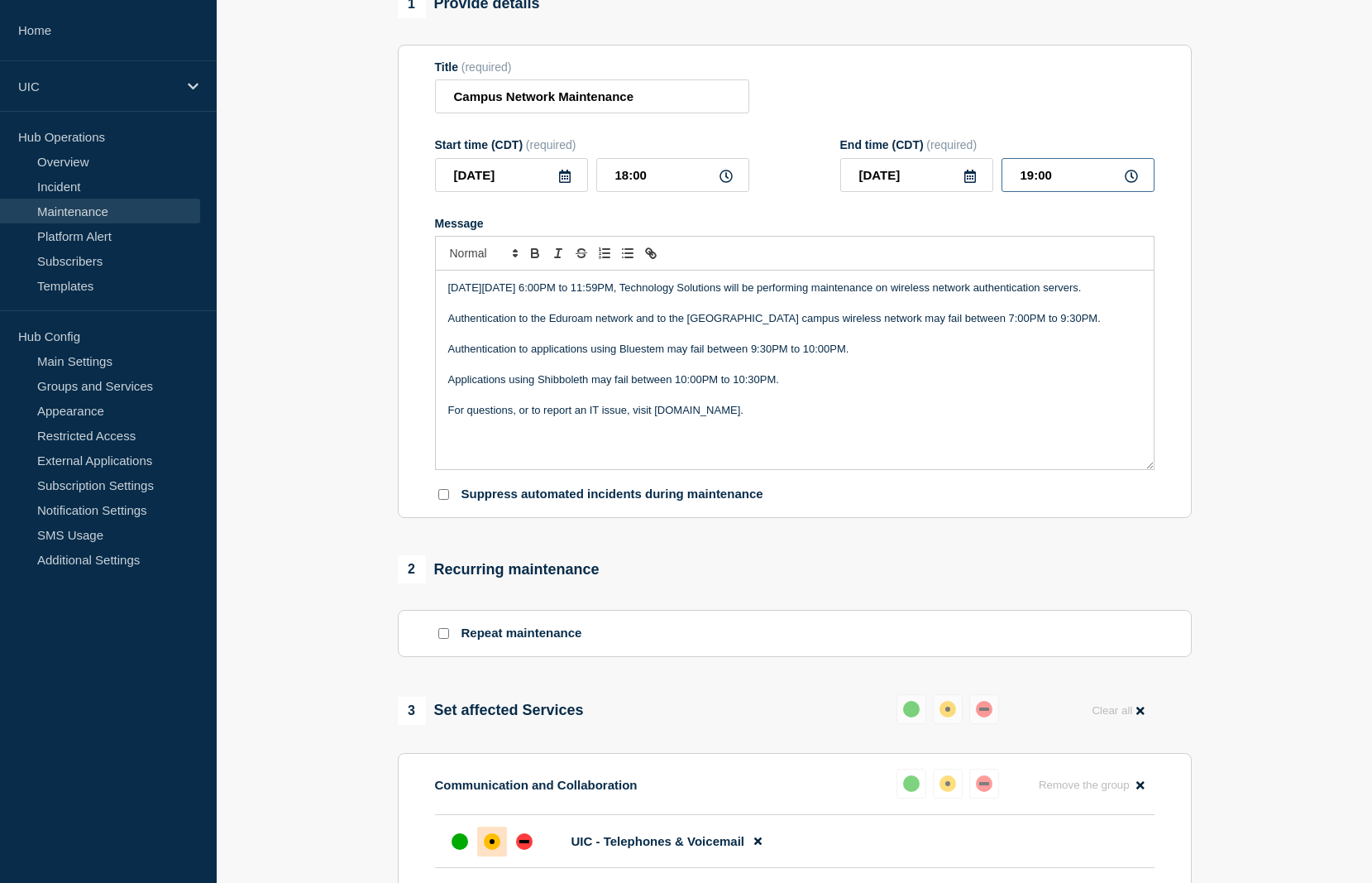
drag, startPoint x: 1060, startPoint y: 195, endPoint x: 992, endPoint y: 181, distance: 69.4
click at [992, 181] on div "[DATE] 19:00" at bounding box center [997, 175] width 314 height 34
type input "23:59"
click at [985, 270] on div at bounding box center [794, 253] width 719 height 35
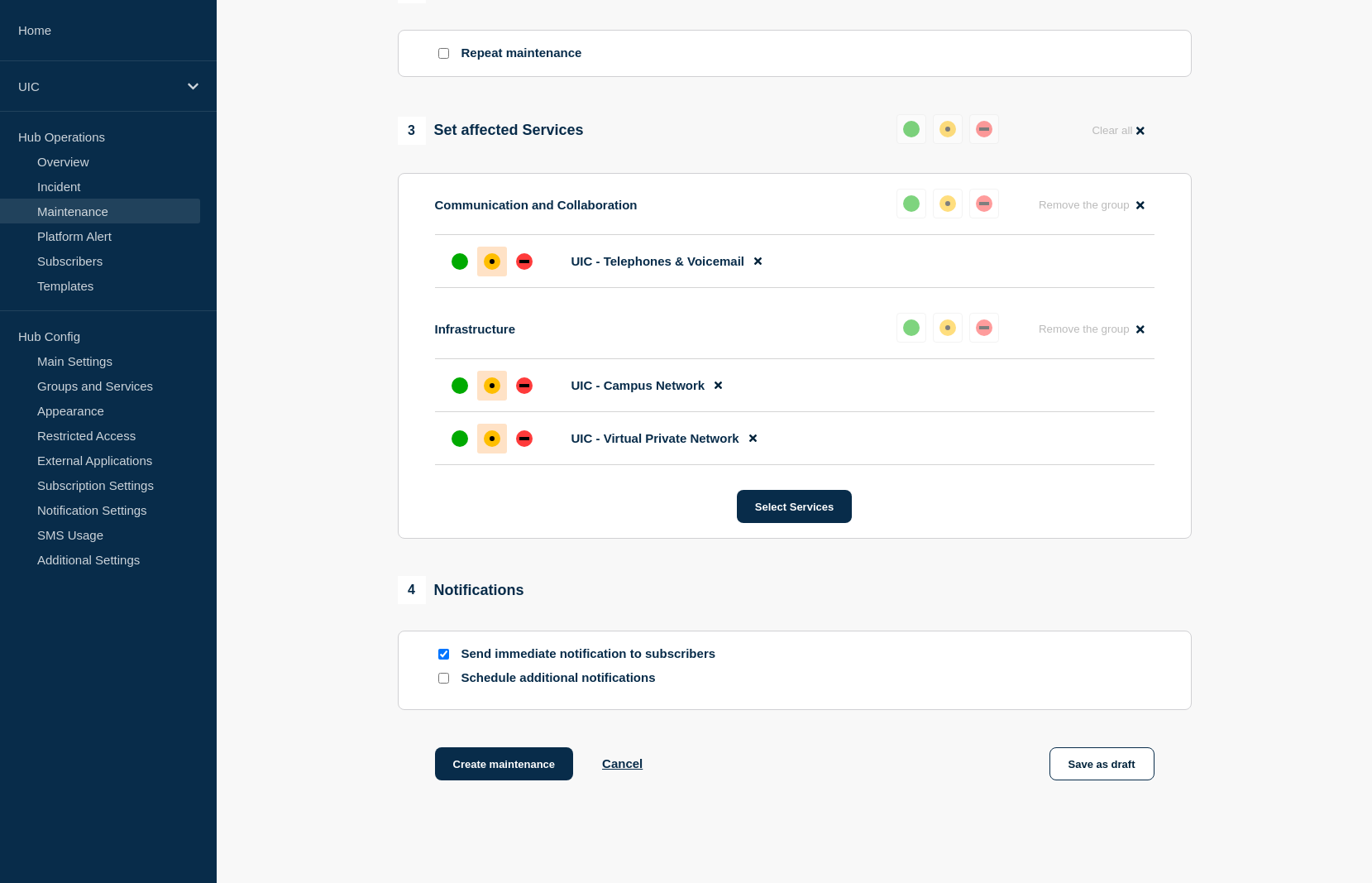
scroll to position [876, 0]
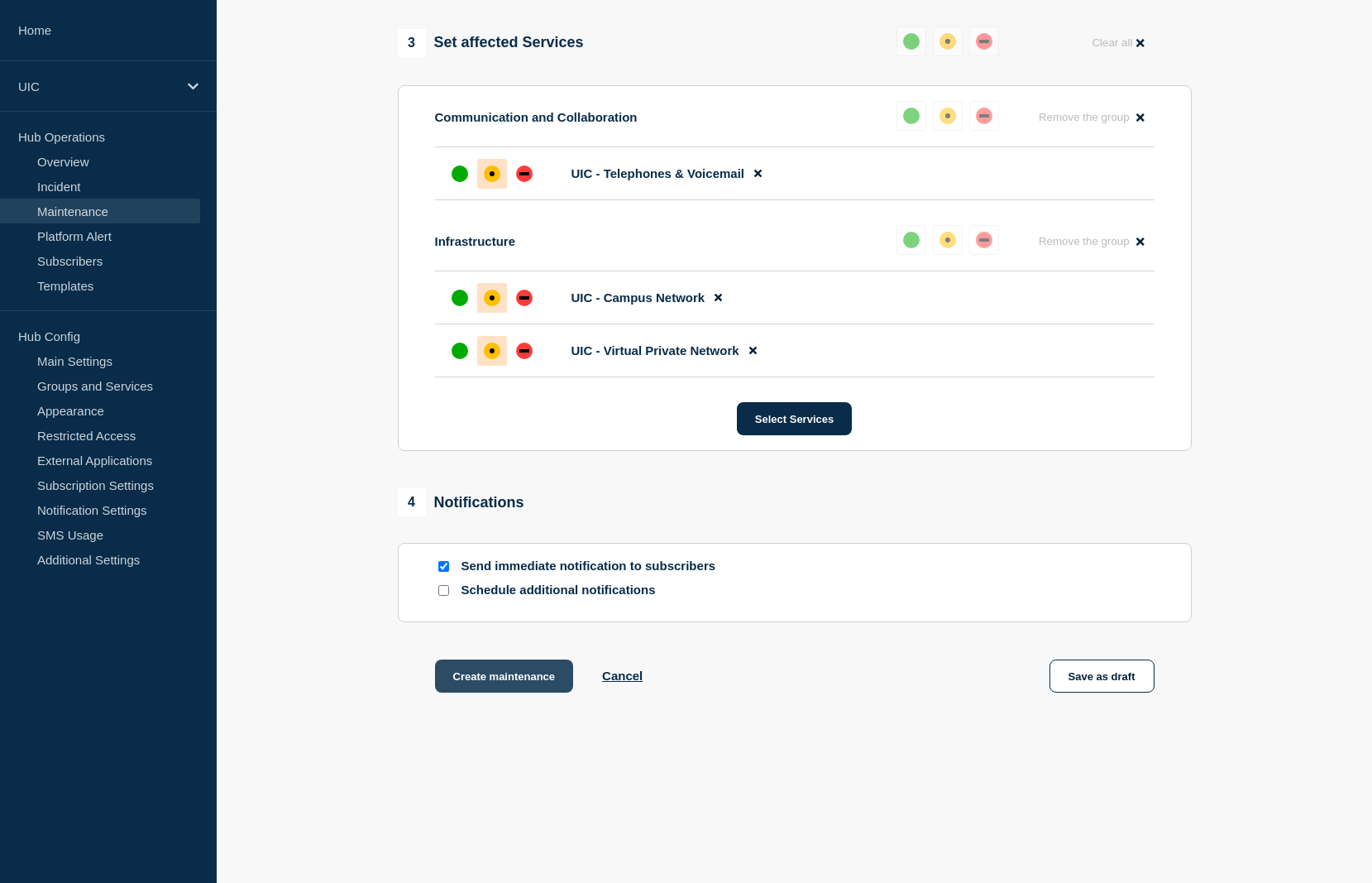
click at [524, 669] on button "Create maintenance" at bounding box center [504, 676] width 139 height 33
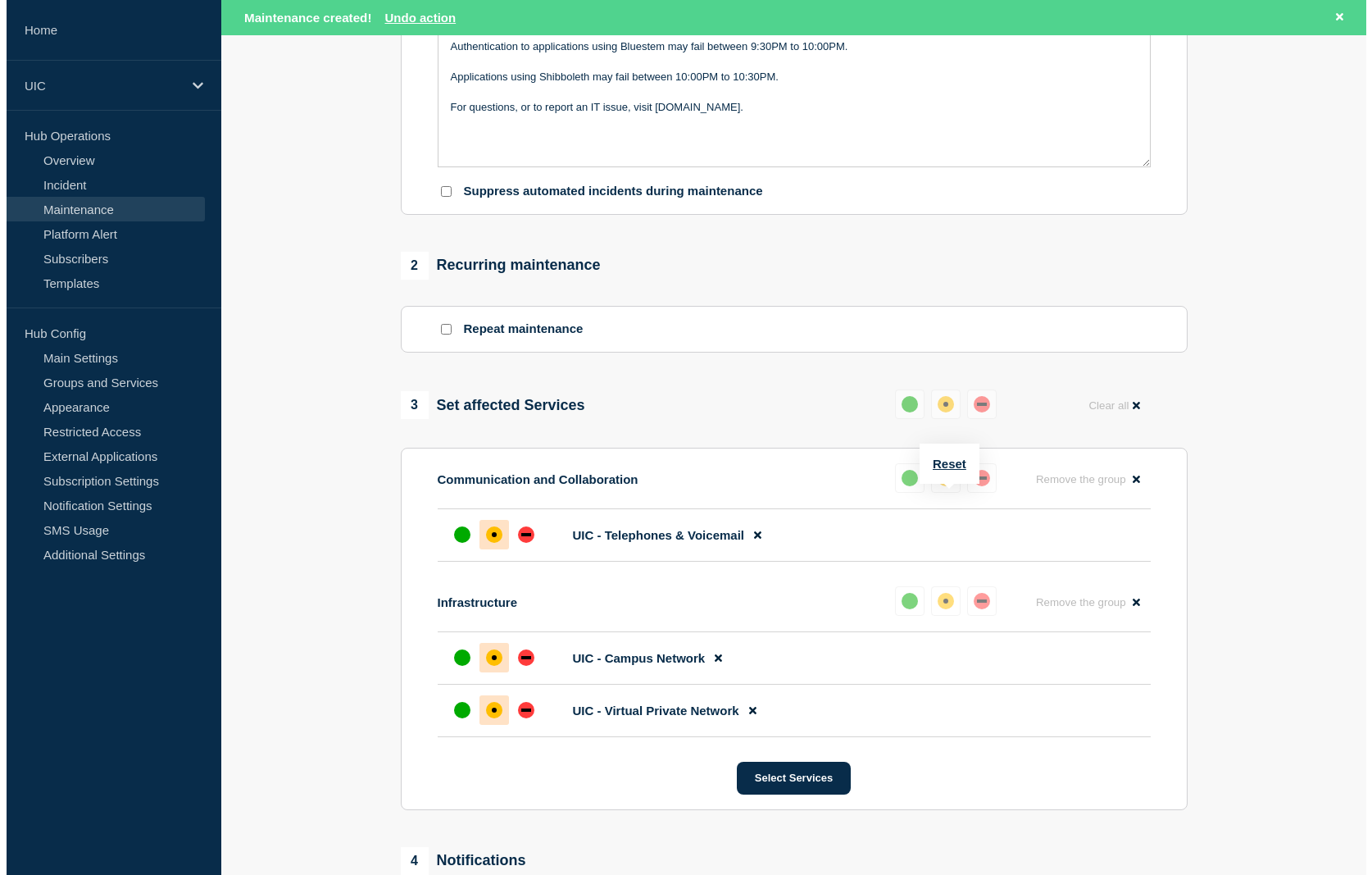
scroll to position [0, 0]
